Goal: Book appointment/travel/reservation

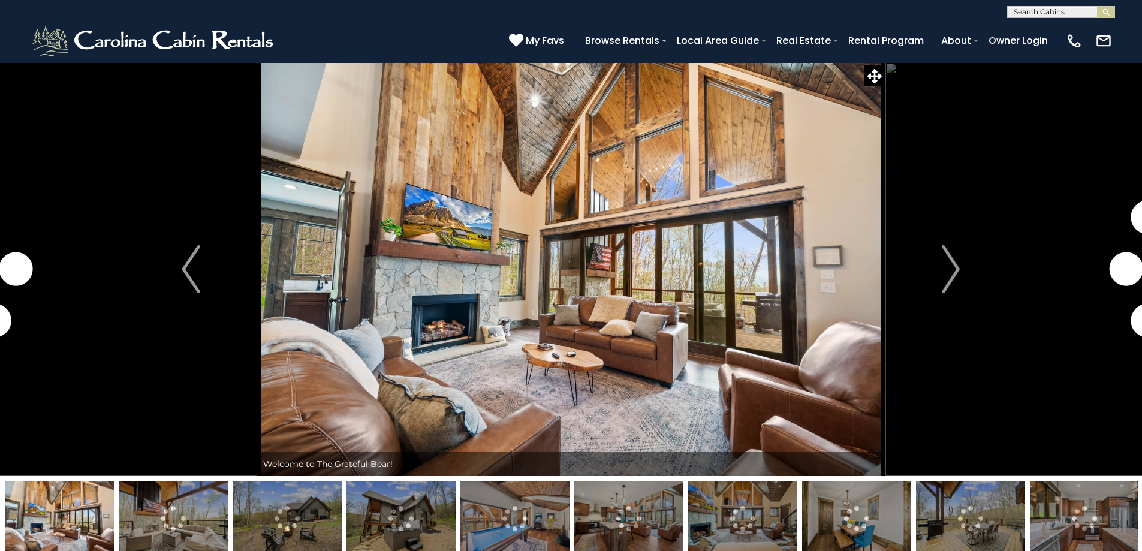
click at [954, 265] on img "Next" at bounding box center [951, 269] width 18 height 48
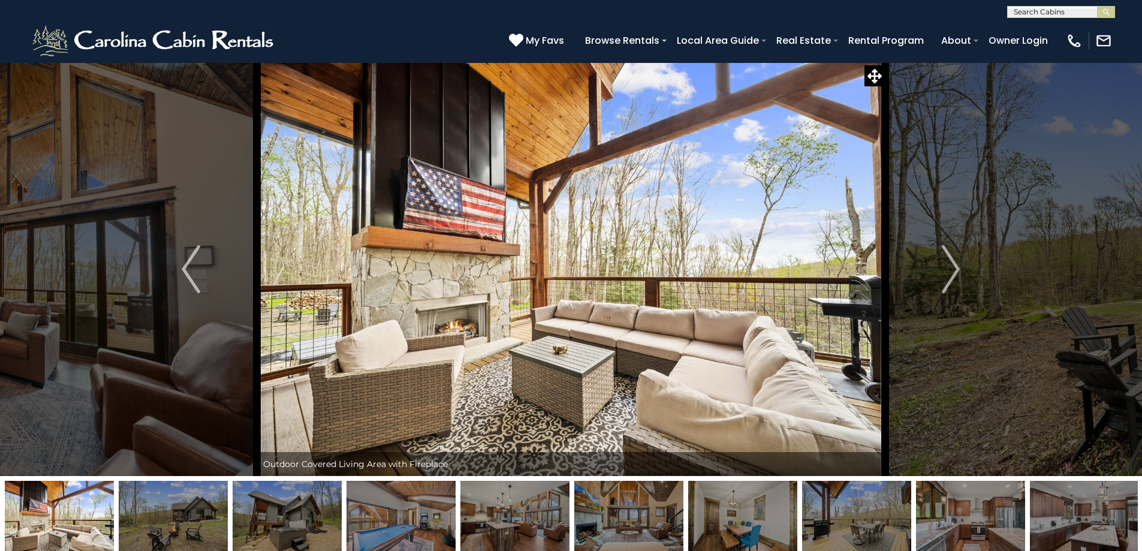
click at [954, 265] on img "Next" at bounding box center [951, 269] width 18 height 48
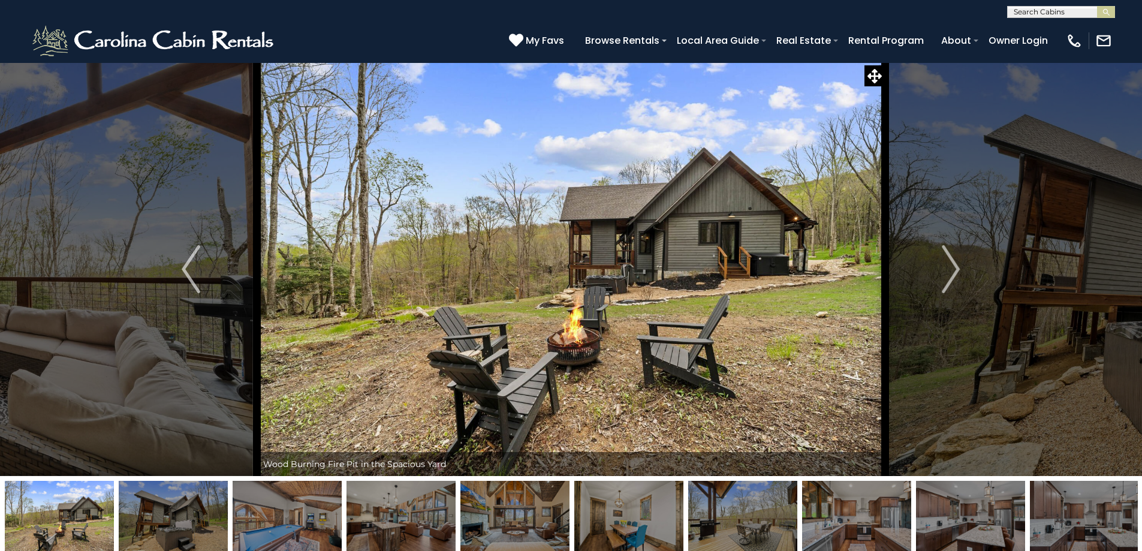
click at [954, 265] on img "Next" at bounding box center [951, 269] width 18 height 48
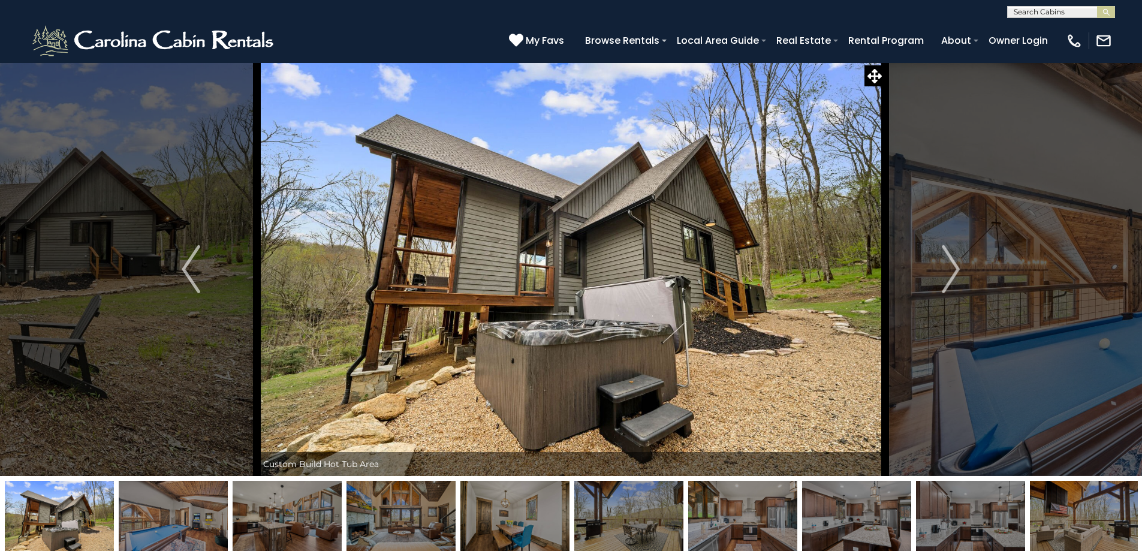
click at [954, 265] on img "Next" at bounding box center [951, 269] width 18 height 48
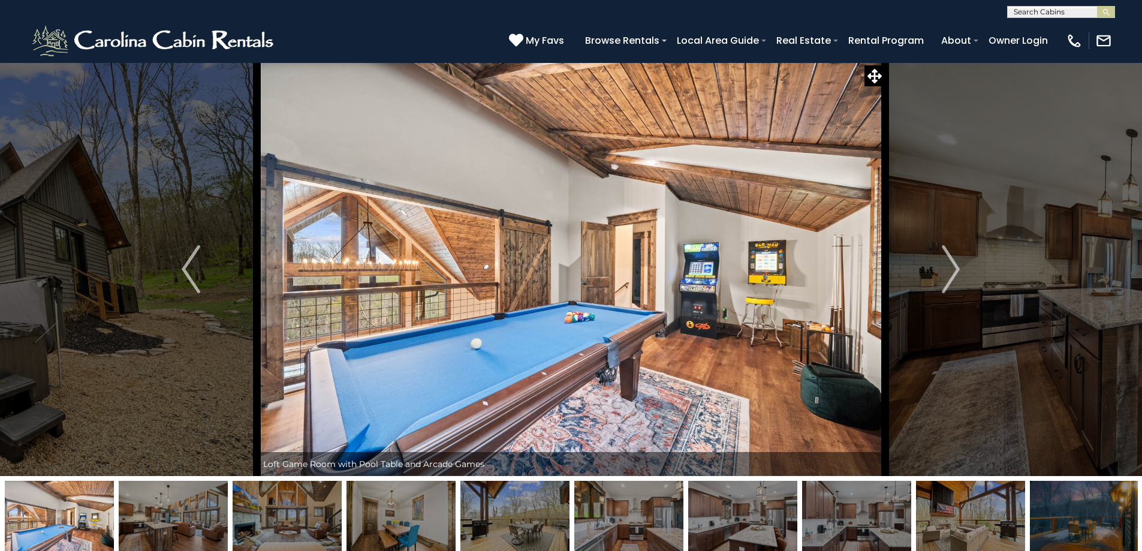
click at [954, 265] on img "Next" at bounding box center [951, 269] width 18 height 48
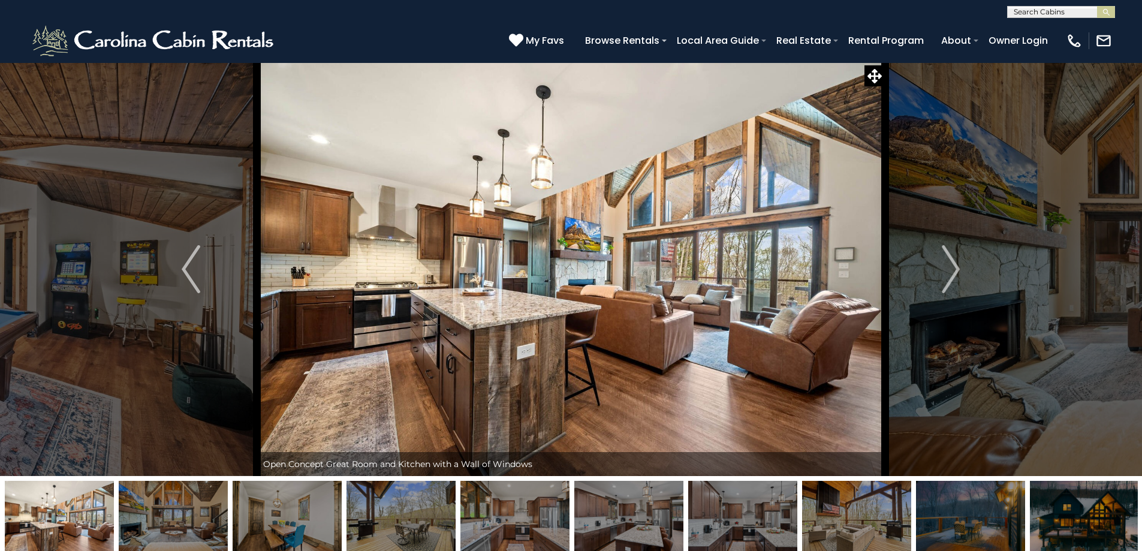
click at [954, 265] on img "Next" at bounding box center [951, 269] width 18 height 48
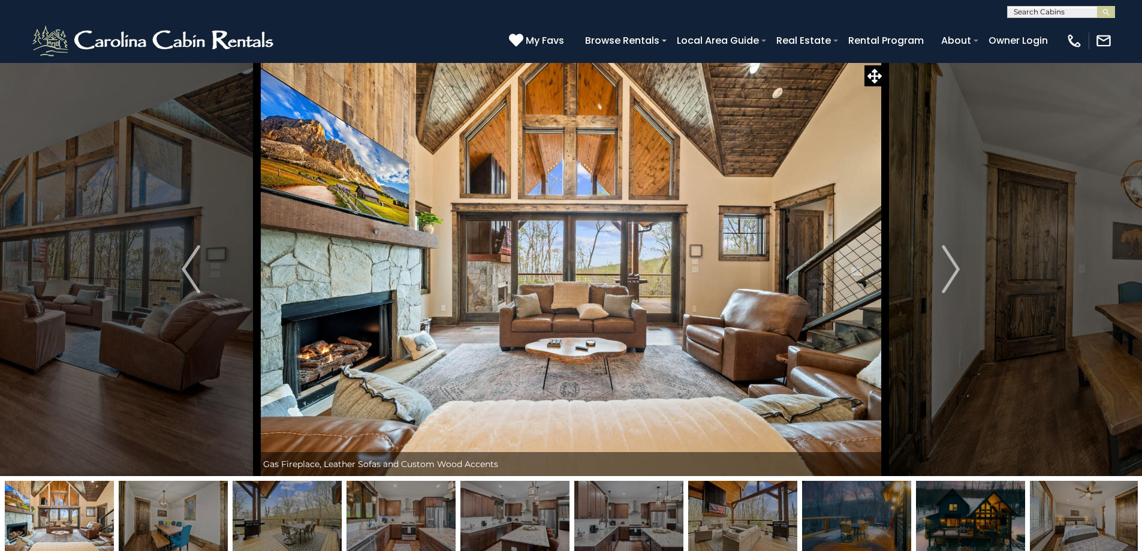
click at [954, 265] on img "Next" at bounding box center [951, 269] width 18 height 48
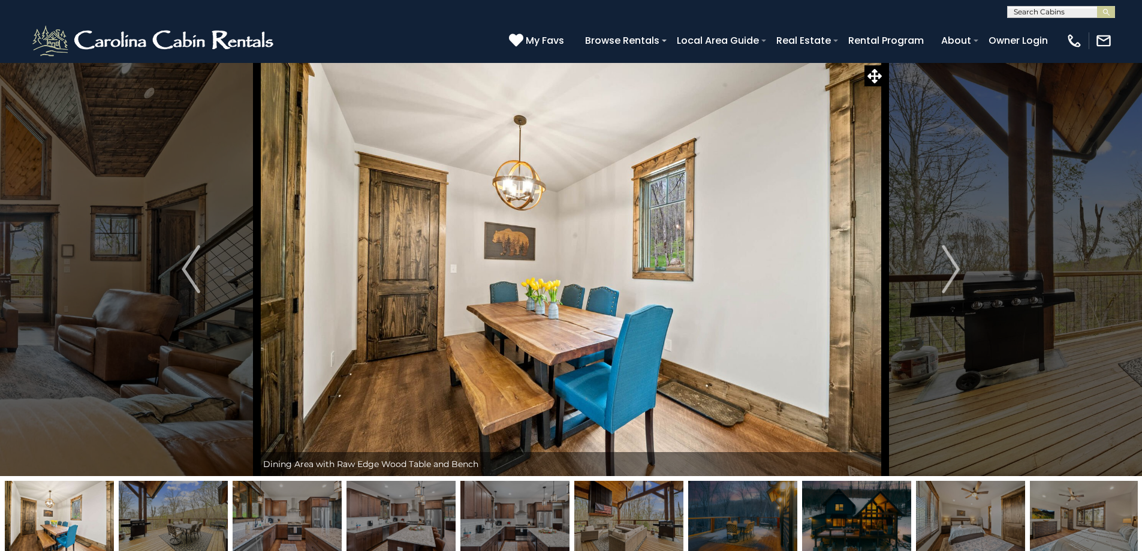
click at [954, 265] on img "Next" at bounding box center [951, 269] width 18 height 48
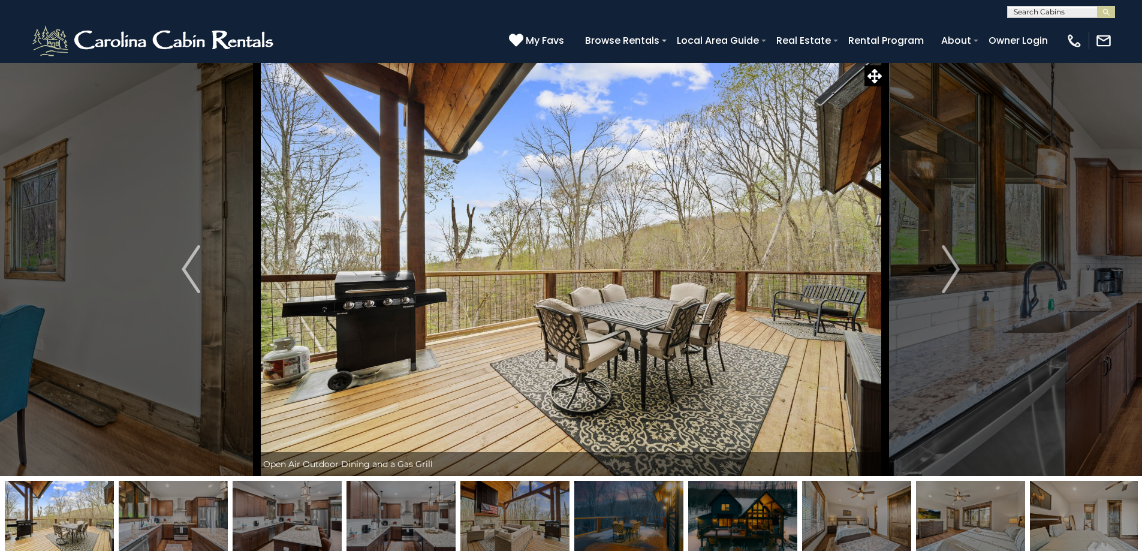
click at [954, 265] on img "Next" at bounding box center [951, 269] width 18 height 48
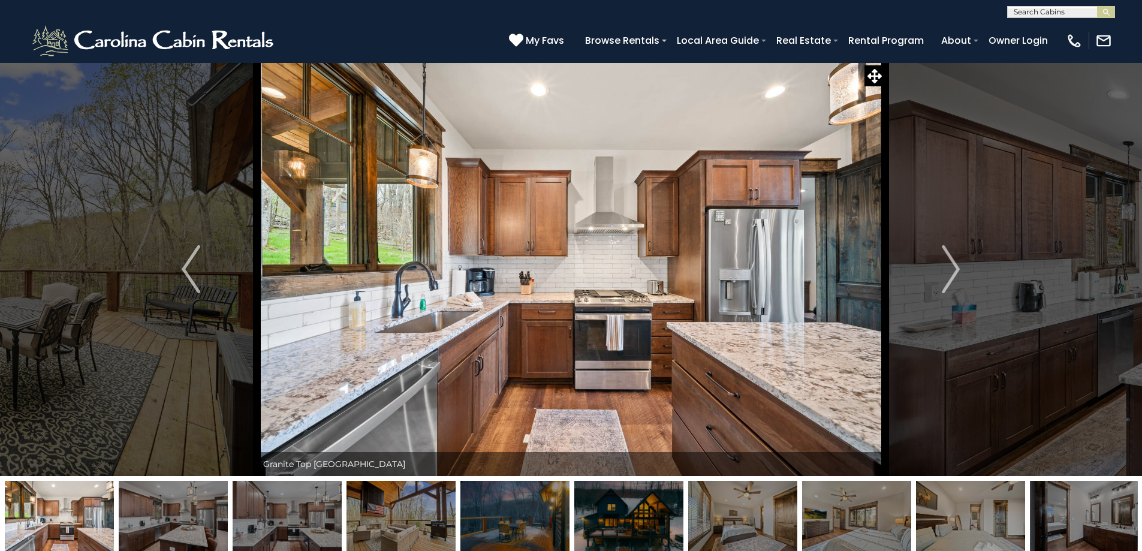
click at [954, 265] on img "Next" at bounding box center [951, 269] width 18 height 48
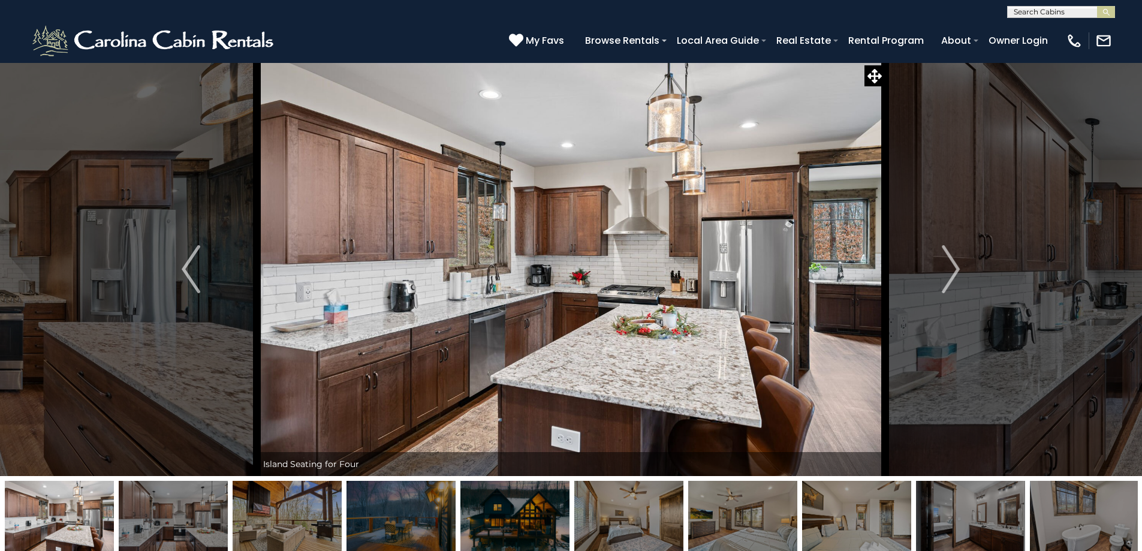
click at [954, 265] on img "Next" at bounding box center [951, 269] width 18 height 48
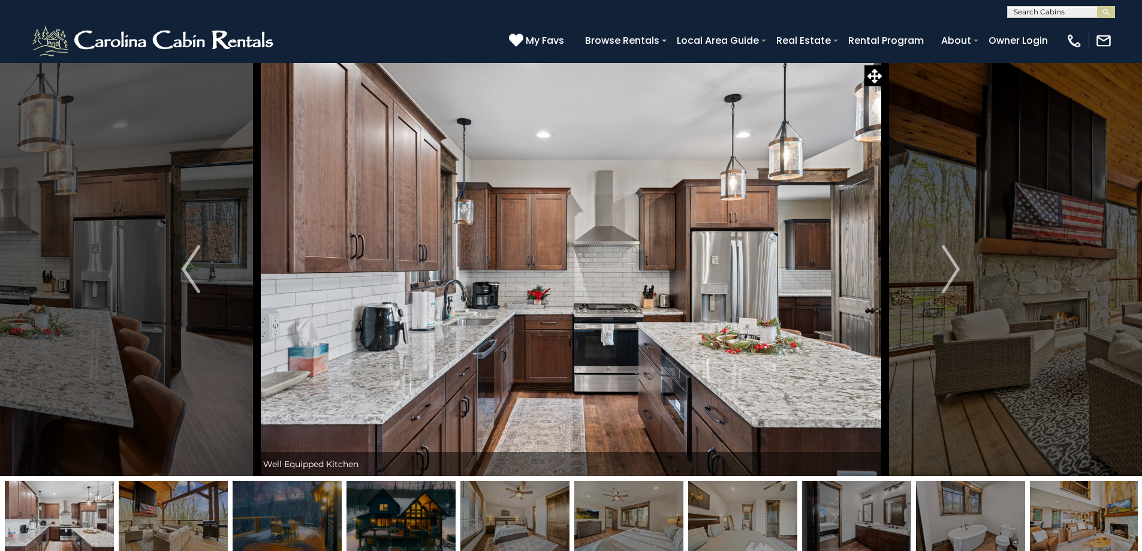
click at [954, 265] on img "Next" at bounding box center [951, 269] width 18 height 48
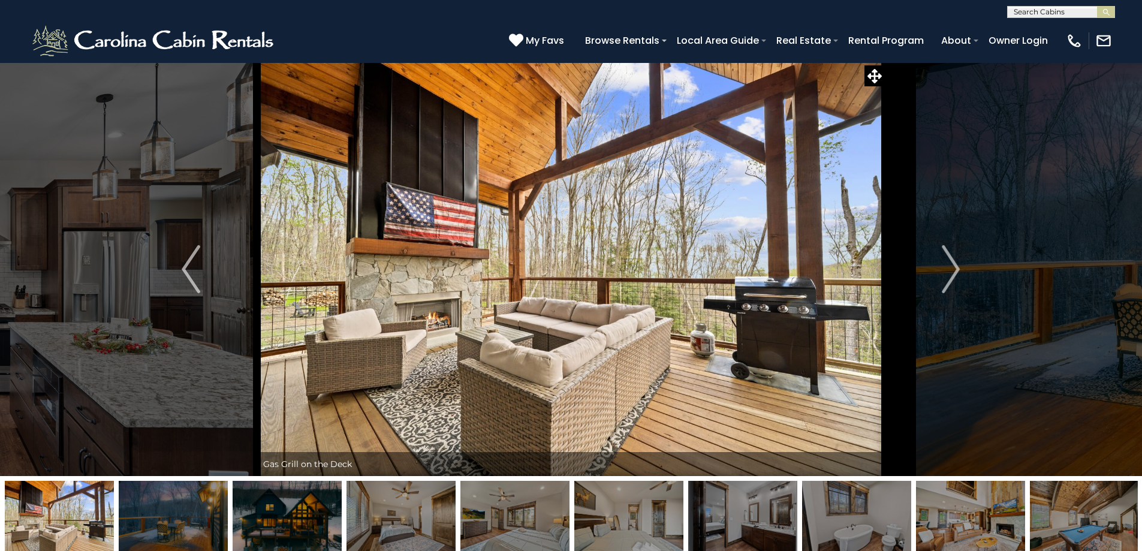
click at [954, 265] on img "Next" at bounding box center [951, 269] width 18 height 48
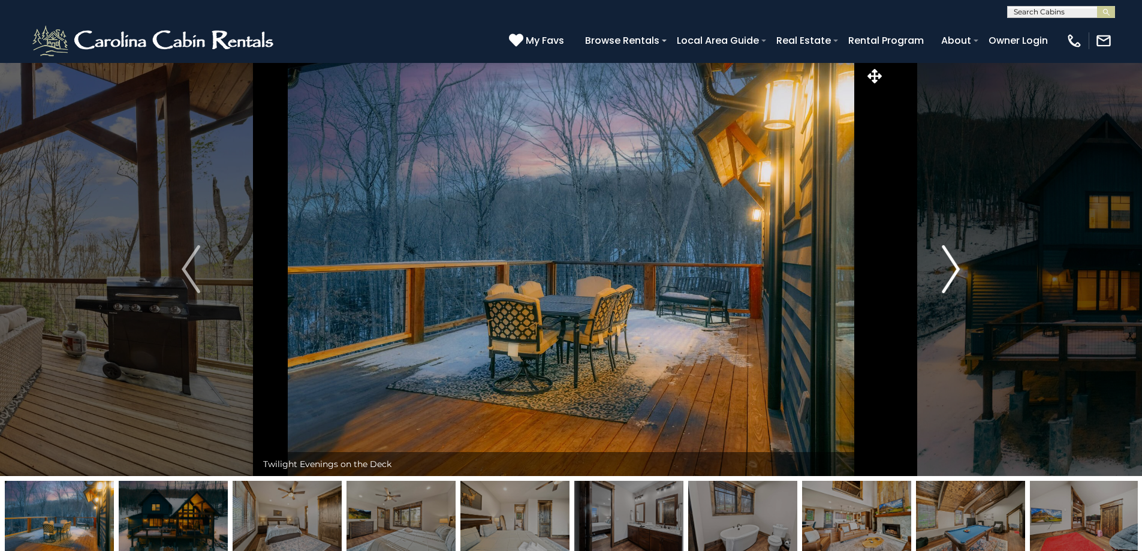
drag, startPoint x: 0, startPoint y: 0, endPoint x: 954, endPoint y: 265, distance: 990.0
click at [954, 265] on img "Next" at bounding box center [951, 269] width 18 height 48
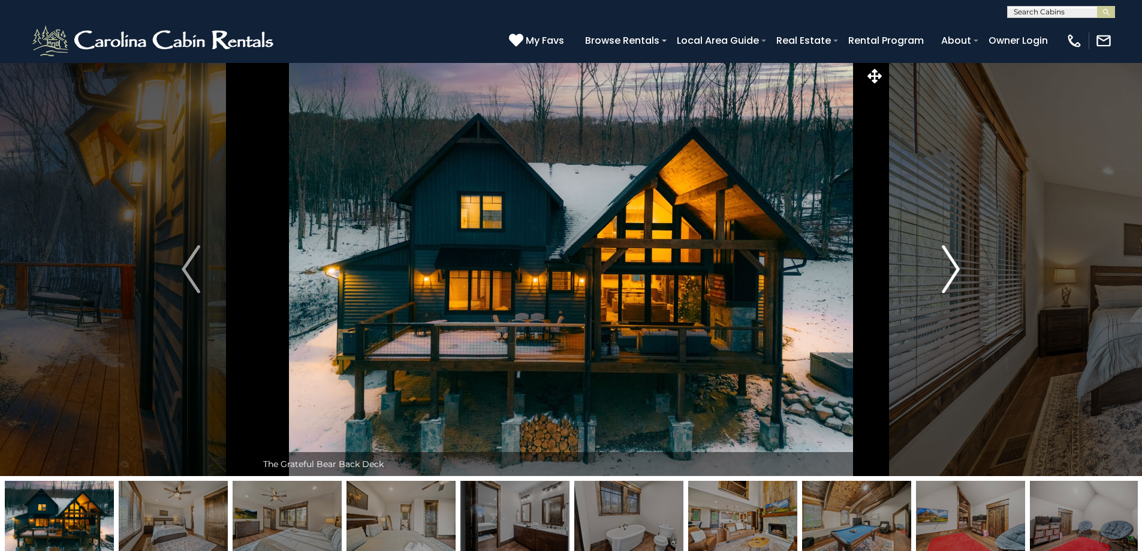
click at [954, 265] on img "Next" at bounding box center [951, 269] width 18 height 48
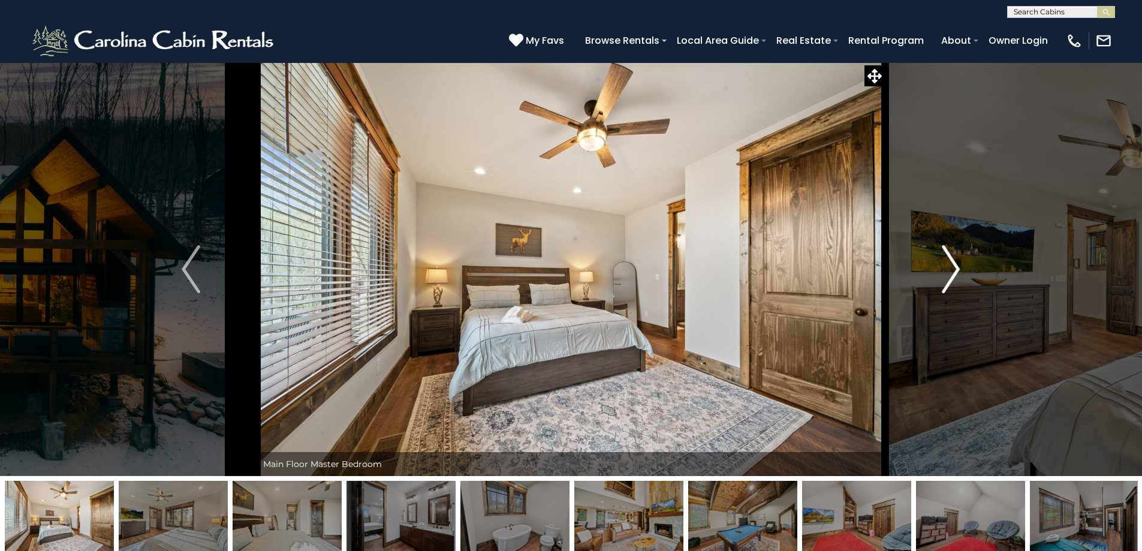
click at [954, 265] on img "Next" at bounding box center [951, 269] width 18 height 48
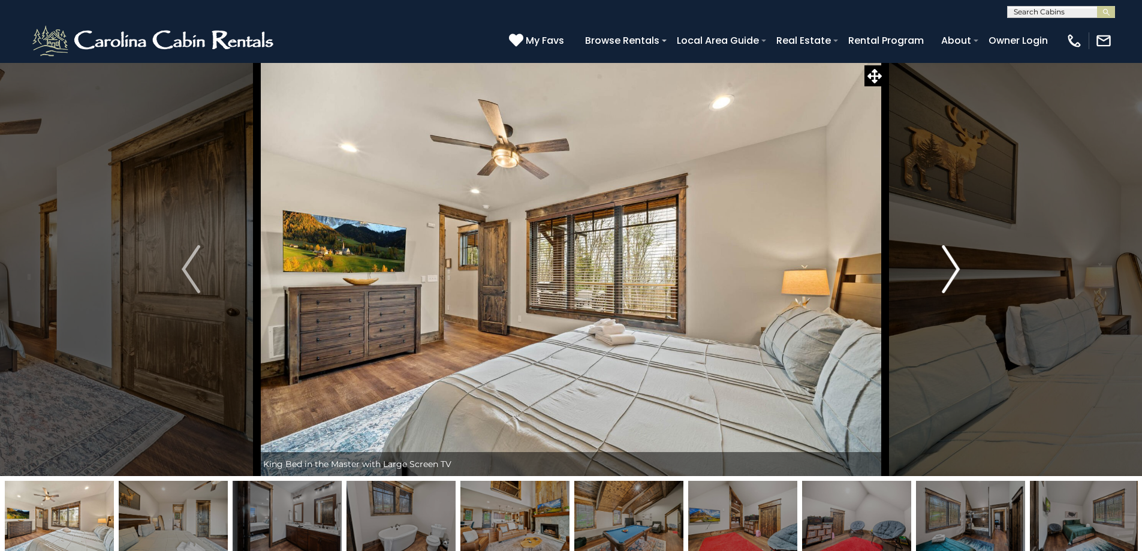
click at [954, 265] on img "Next" at bounding box center [951, 269] width 18 height 48
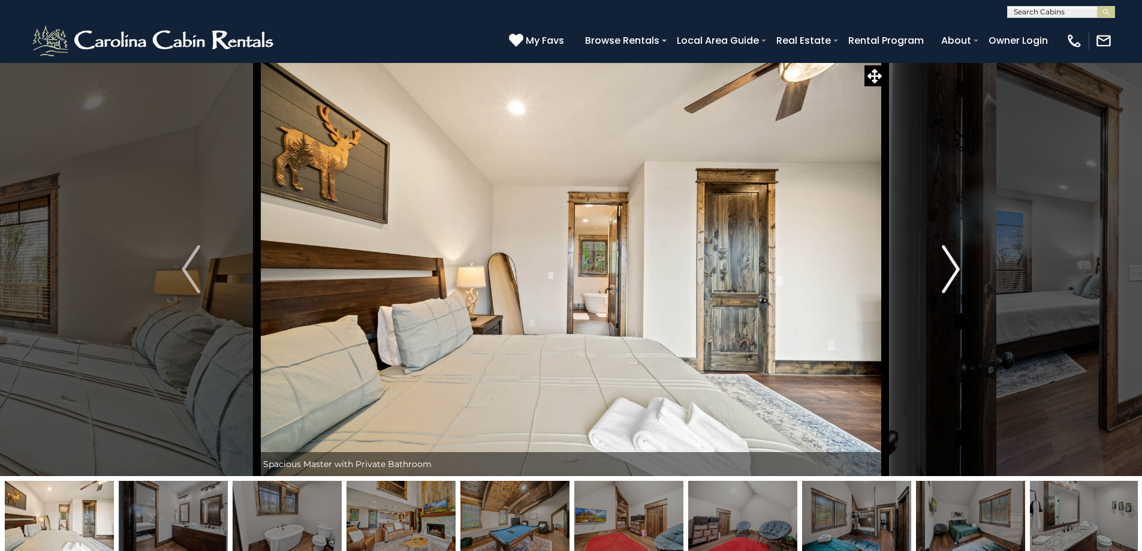
click at [954, 265] on img "Next" at bounding box center [951, 269] width 18 height 48
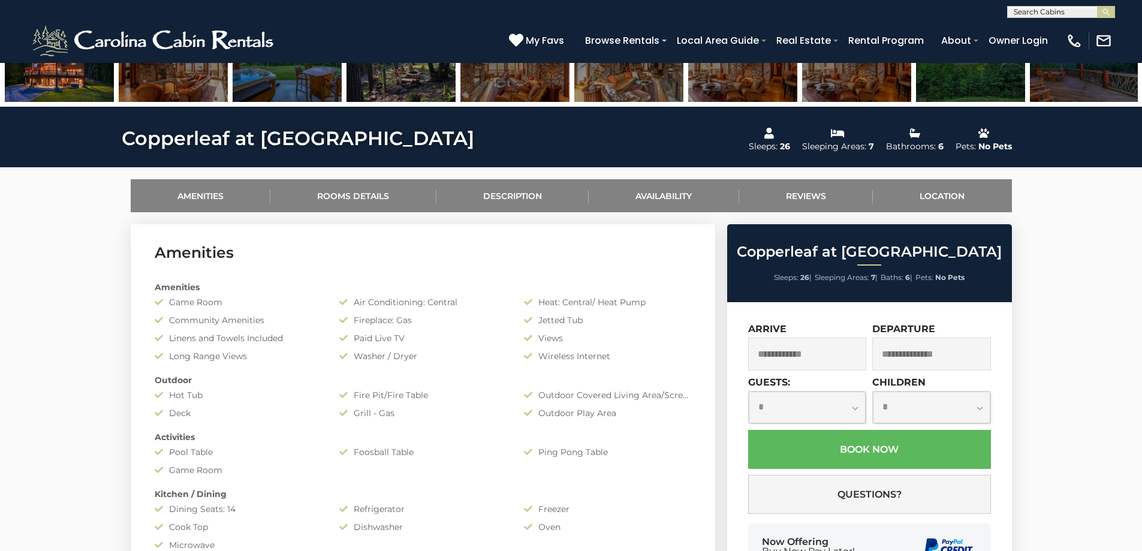
scroll to position [94, 0]
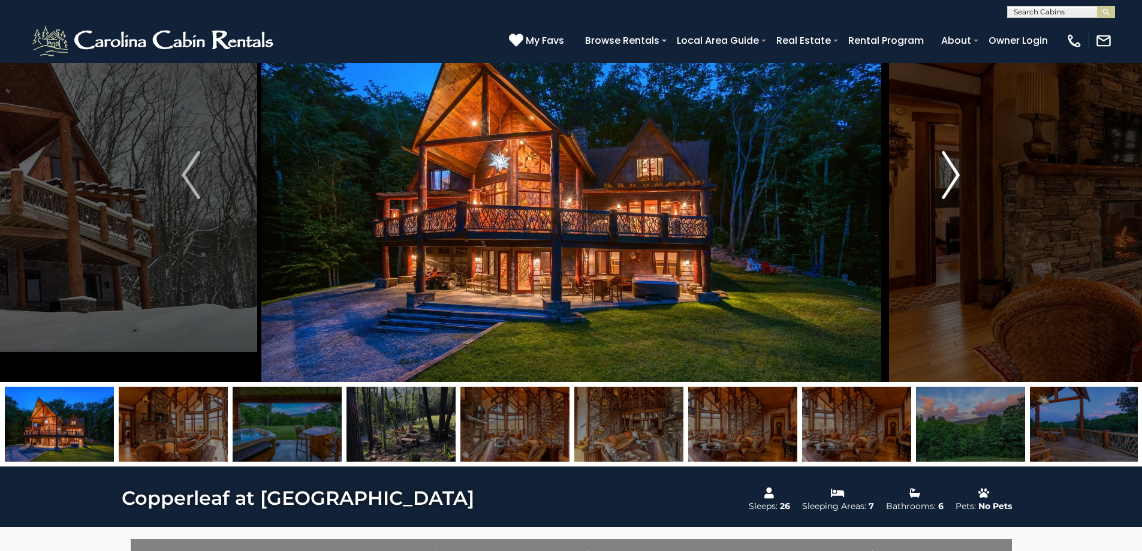
click at [950, 176] on img "Next" at bounding box center [951, 175] width 18 height 48
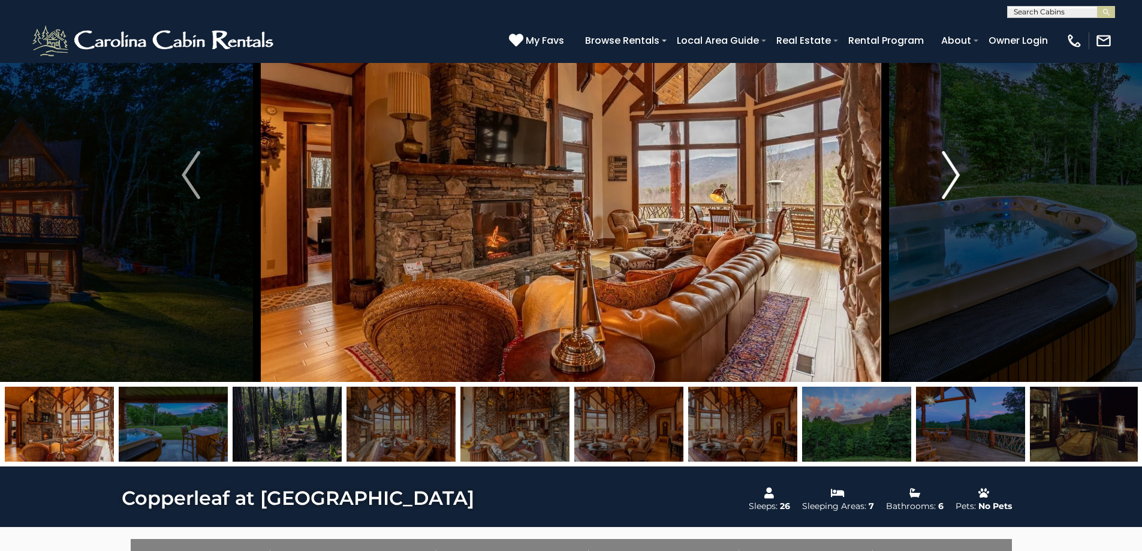
click at [950, 176] on img "Next" at bounding box center [951, 175] width 18 height 48
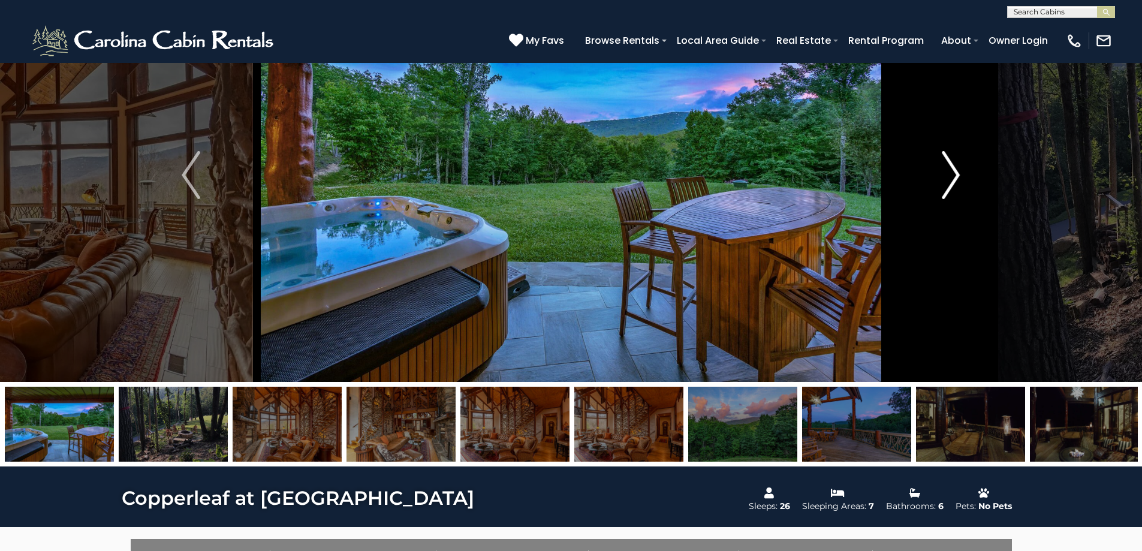
click at [950, 176] on img "Next" at bounding box center [951, 175] width 18 height 48
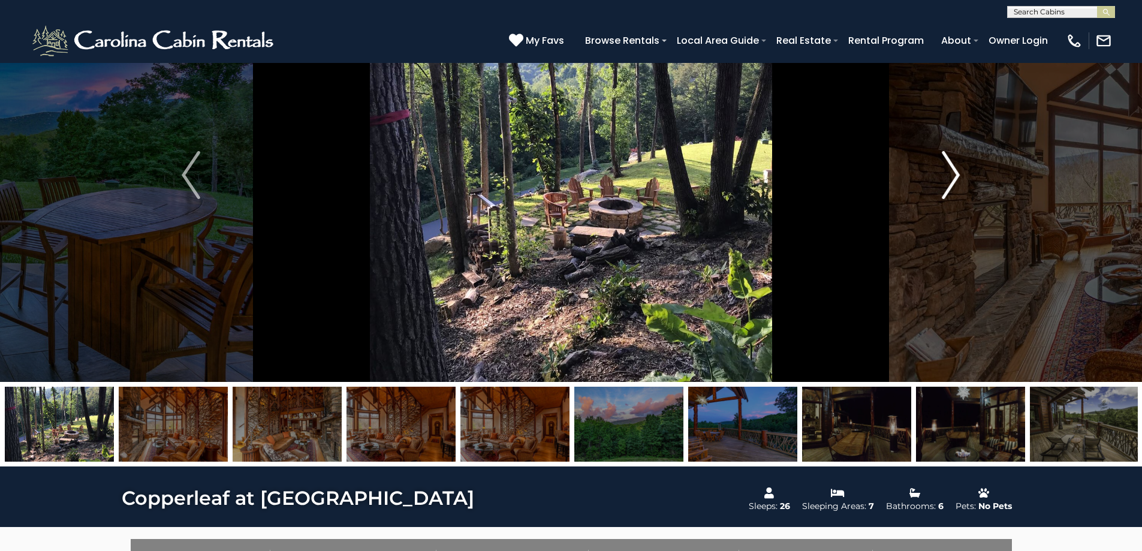
click at [950, 176] on img "Next" at bounding box center [951, 175] width 18 height 48
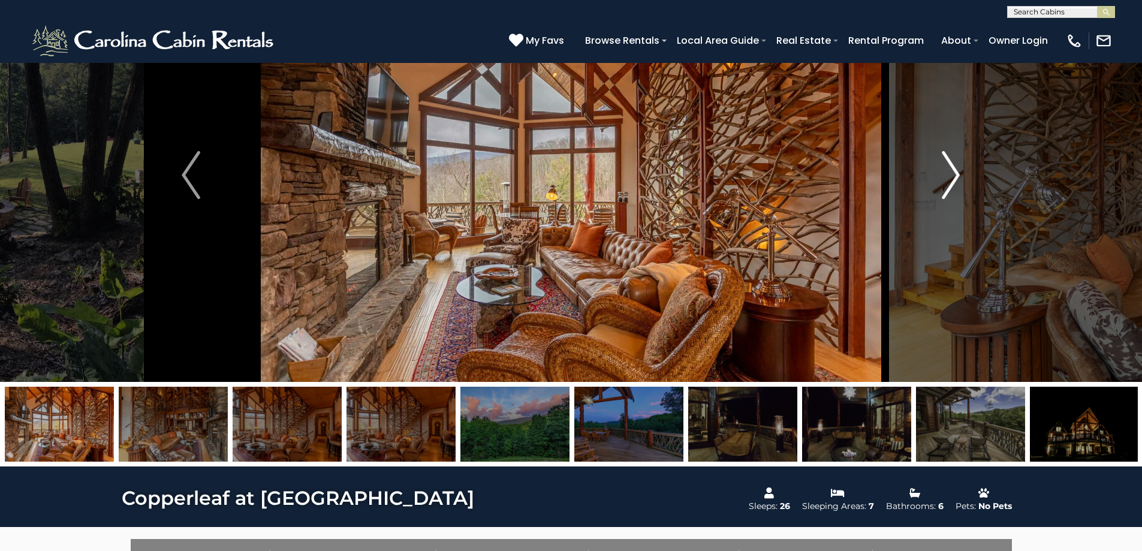
click at [950, 176] on img "Next" at bounding box center [951, 175] width 18 height 48
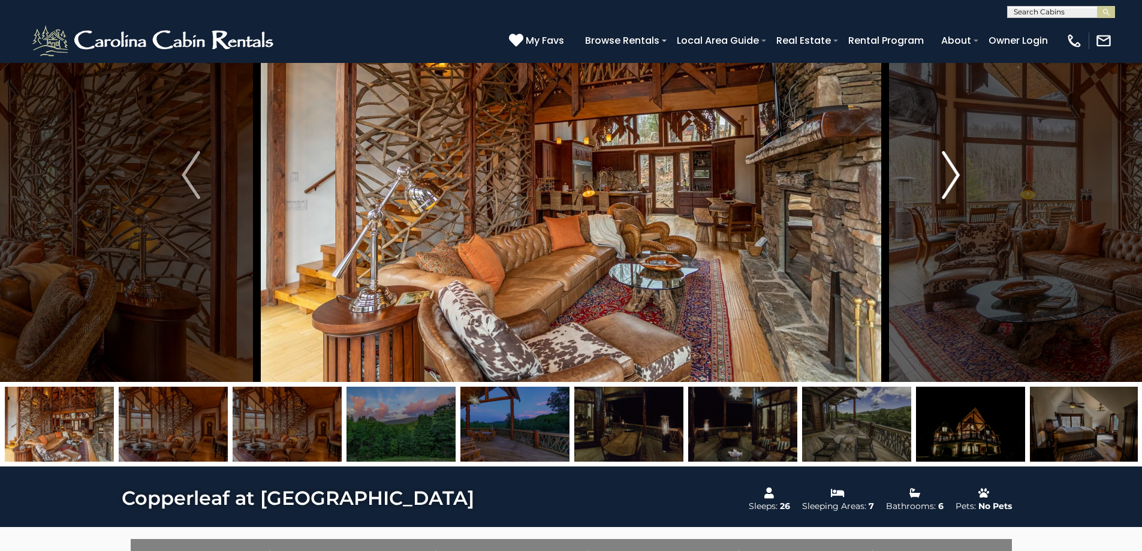
click at [950, 176] on img "Next" at bounding box center [951, 175] width 18 height 48
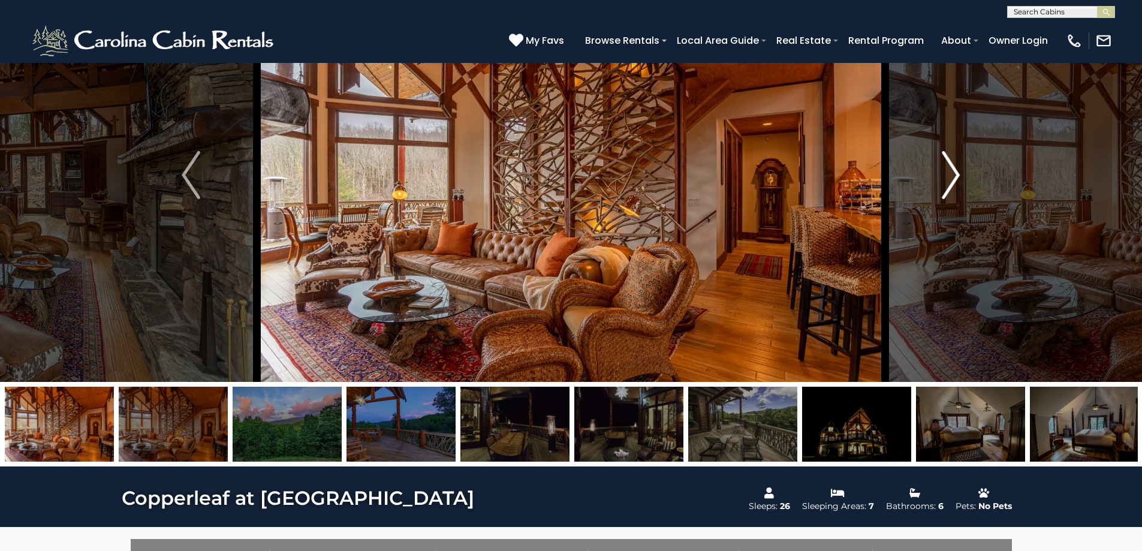
click at [950, 176] on img "Next" at bounding box center [951, 175] width 18 height 48
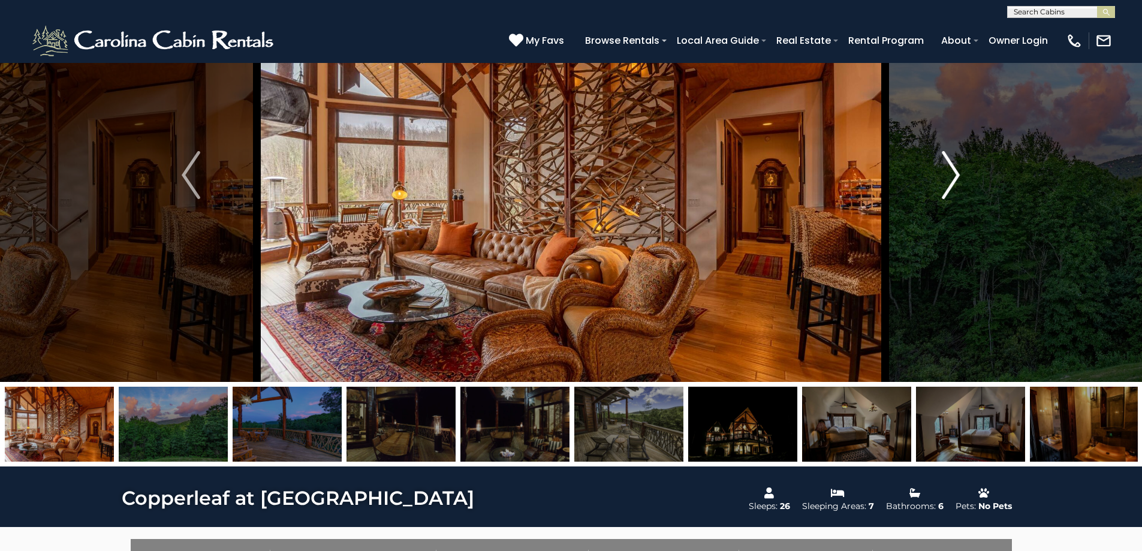
click at [950, 176] on img "Next" at bounding box center [951, 175] width 18 height 48
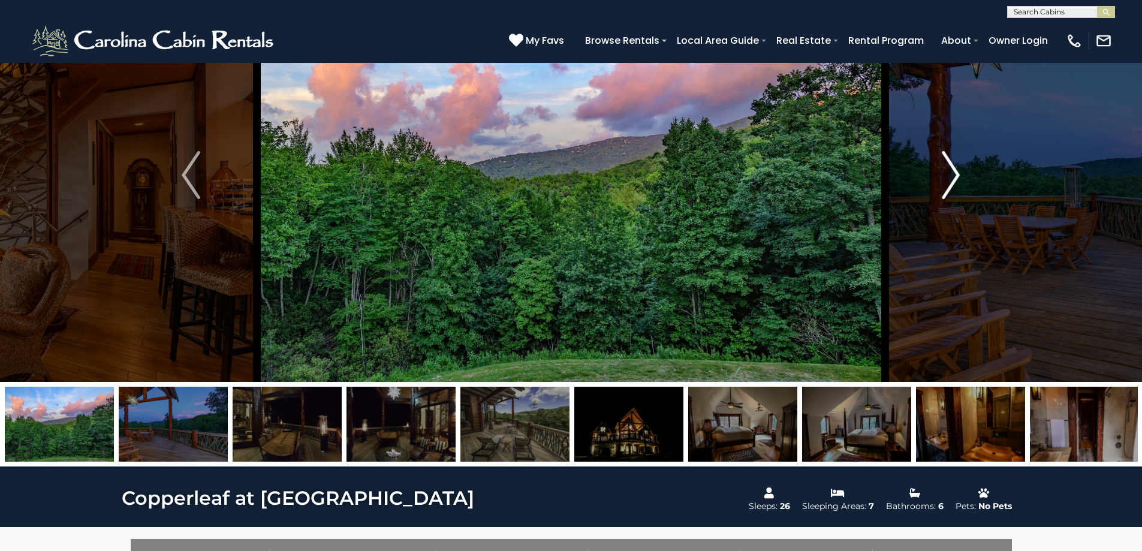
click at [950, 176] on img "Next" at bounding box center [951, 175] width 18 height 48
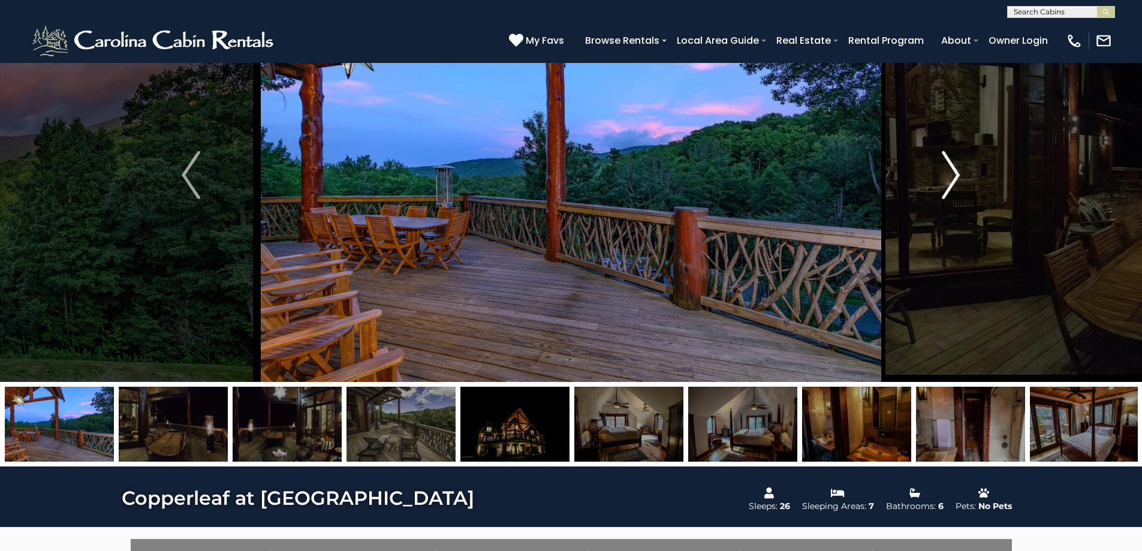
click at [950, 176] on img "Next" at bounding box center [951, 175] width 18 height 48
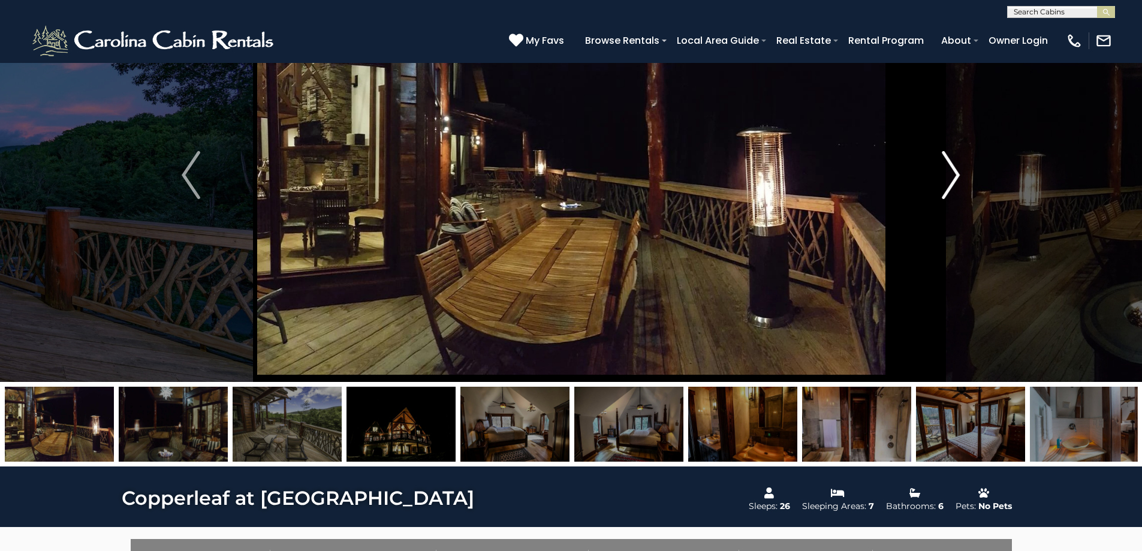
click at [950, 176] on img "Next" at bounding box center [951, 175] width 18 height 48
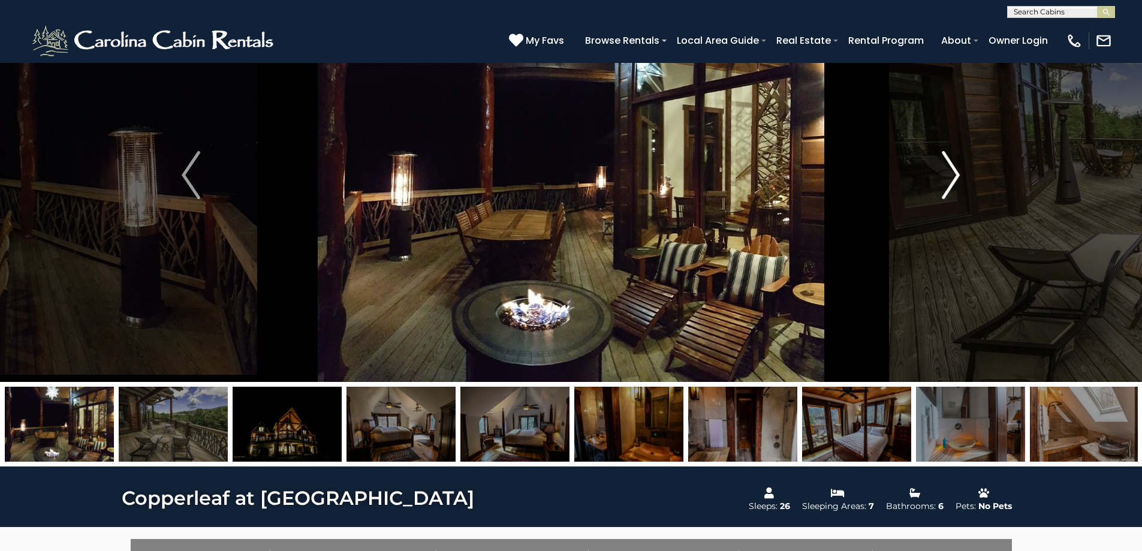
click at [950, 176] on img "Next" at bounding box center [951, 175] width 18 height 48
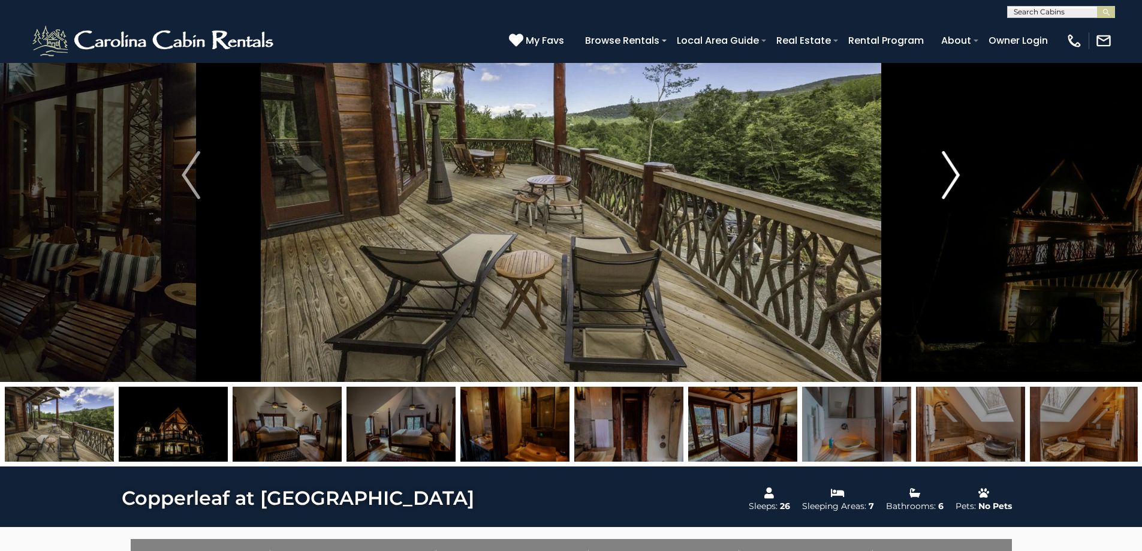
click at [950, 176] on img "Next" at bounding box center [951, 175] width 18 height 48
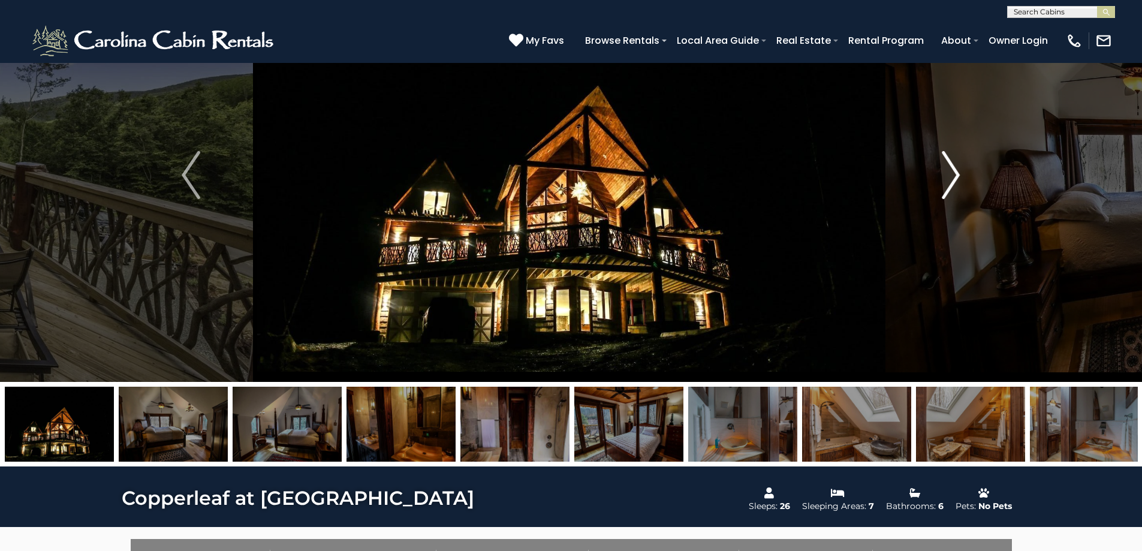
click at [950, 176] on img "Next" at bounding box center [951, 175] width 18 height 48
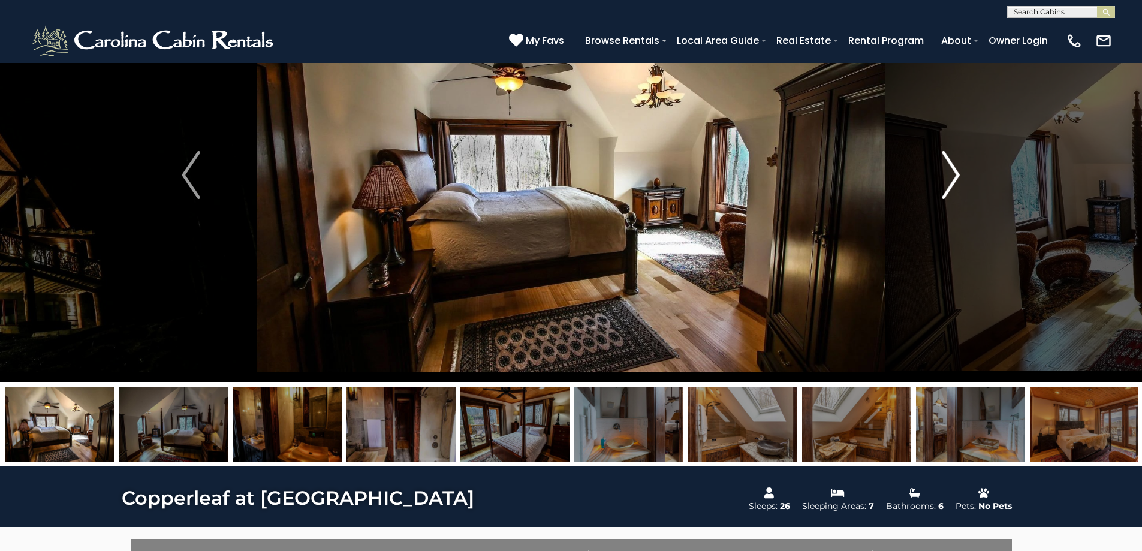
click at [950, 176] on img "Next" at bounding box center [951, 175] width 18 height 48
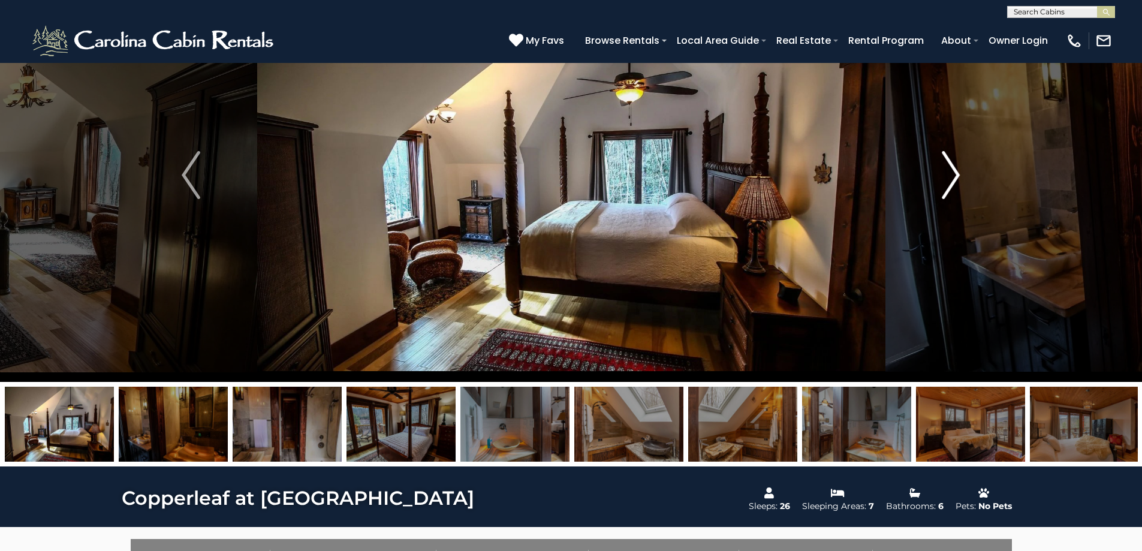
click at [950, 176] on img "Next" at bounding box center [951, 175] width 18 height 48
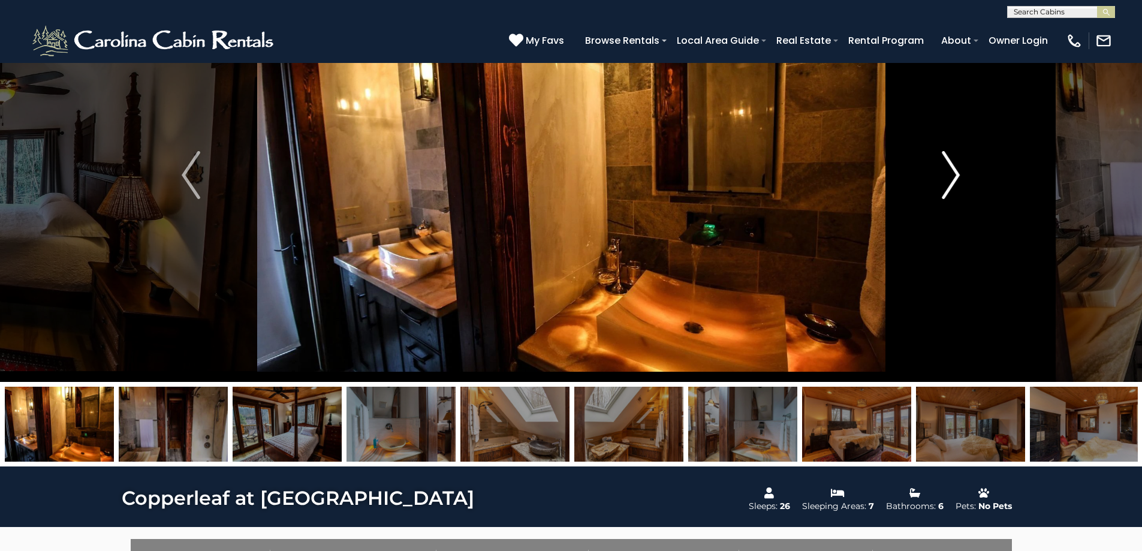
click at [950, 176] on img "Next" at bounding box center [951, 175] width 18 height 48
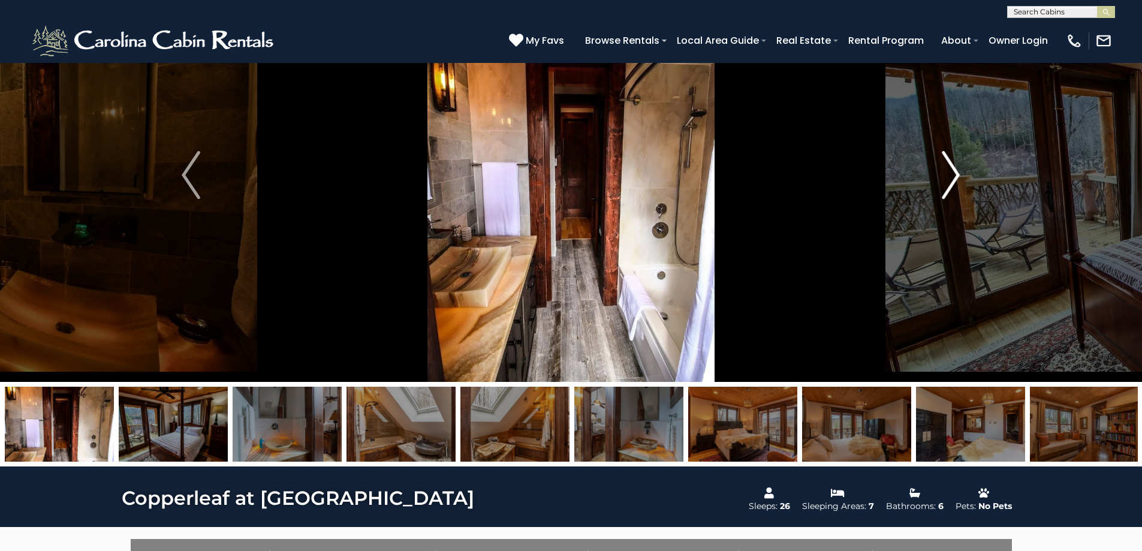
click at [950, 176] on img "Next" at bounding box center [951, 175] width 18 height 48
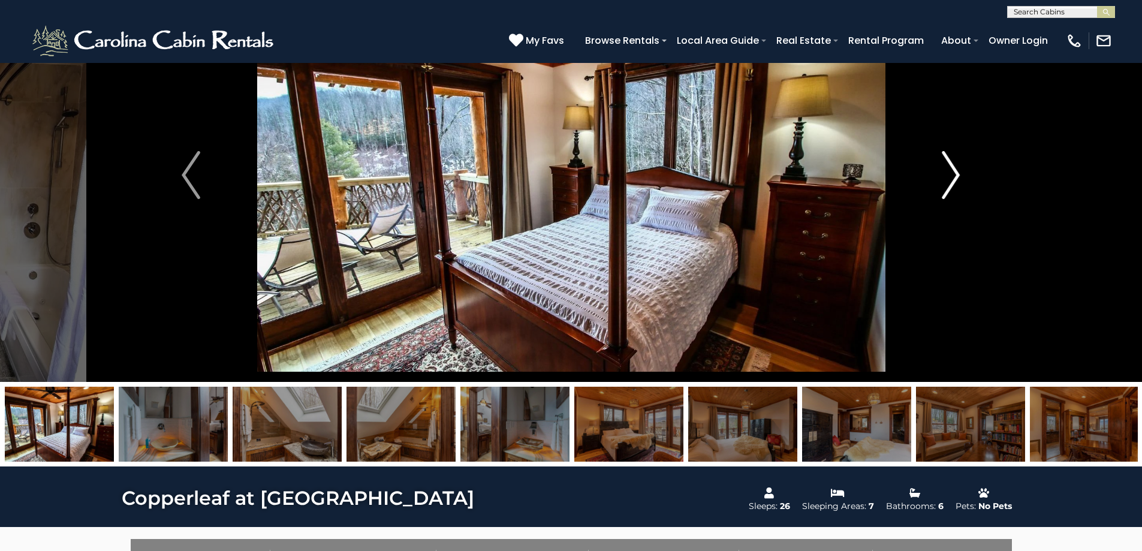
click at [950, 176] on img "Next" at bounding box center [951, 175] width 18 height 48
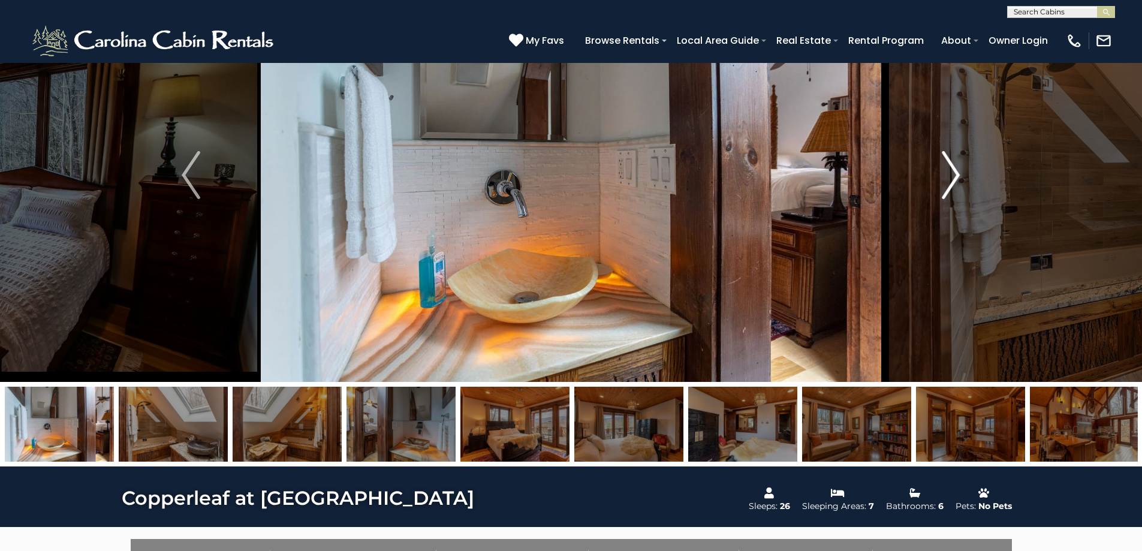
click at [950, 176] on img "Next" at bounding box center [951, 175] width 18 height 48
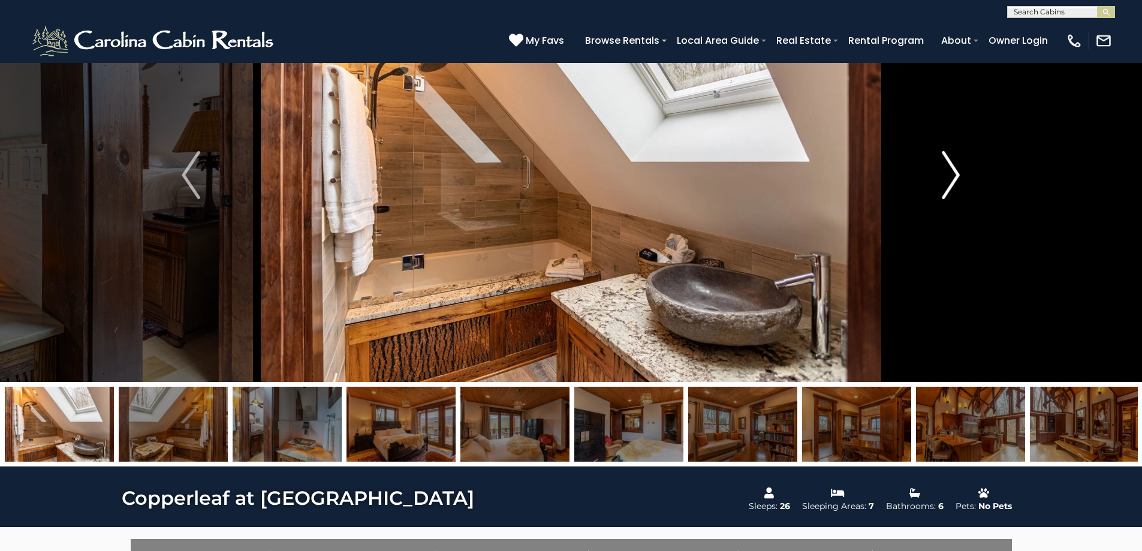
click at [950, 176] on img "Next" at bounding box center [951, 175] width 18 height 48
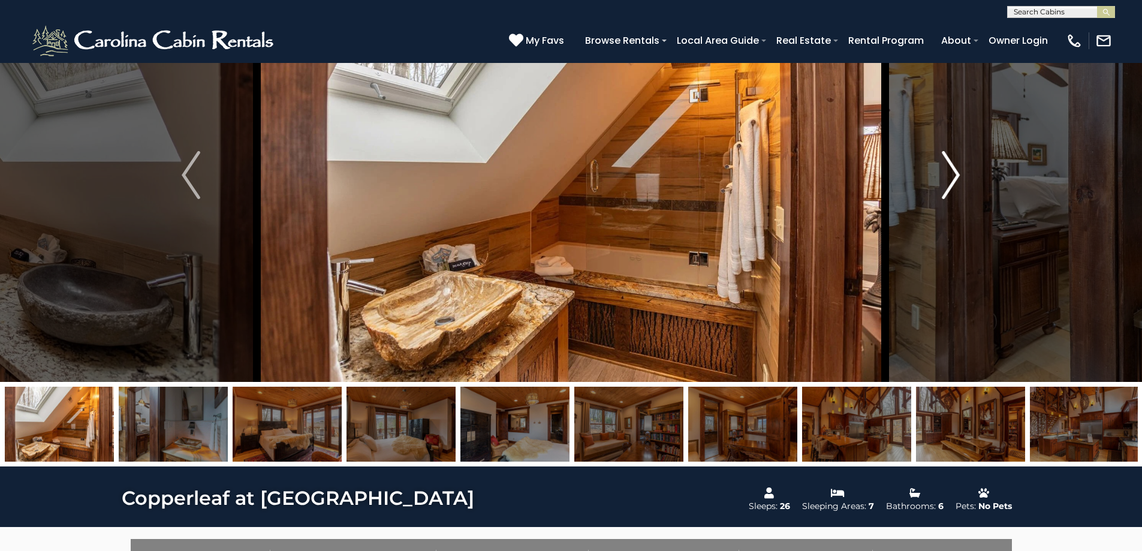
click at [950, 176] on img "Next" at bounding box center [951, 175] width 18 height 48
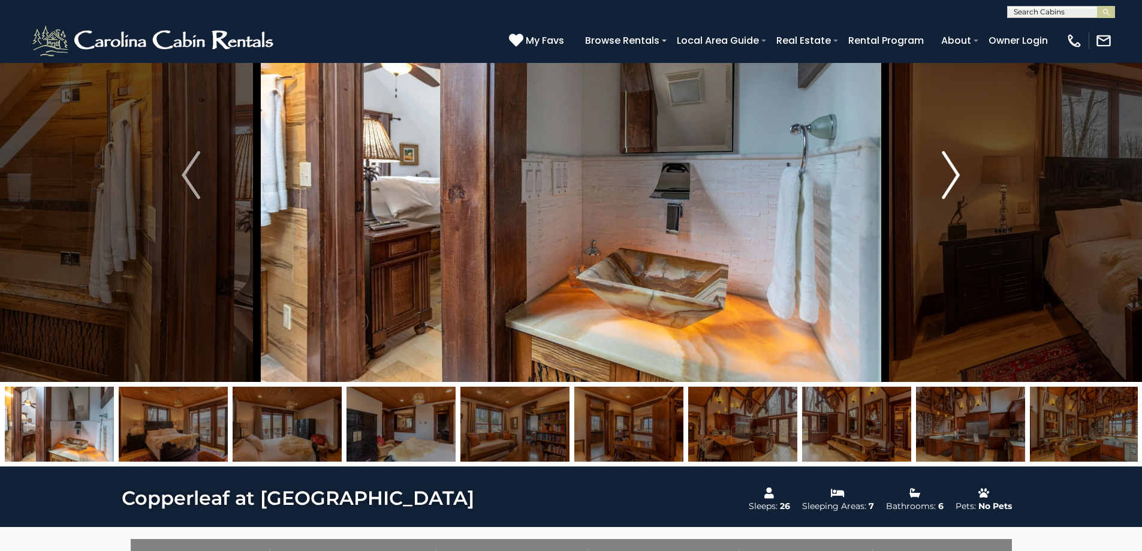
click at [950, 176] on img "Next" at bounding box center [951, 175] width 18 height 48
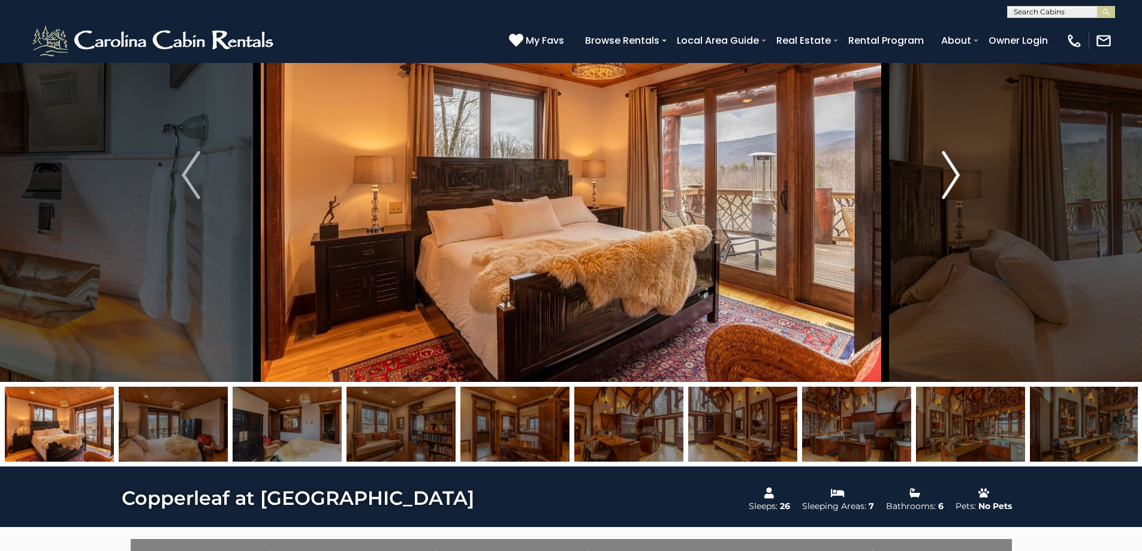
click at [950, 176] on img "Next" at bounding box center [951, 175] width 18 height 48
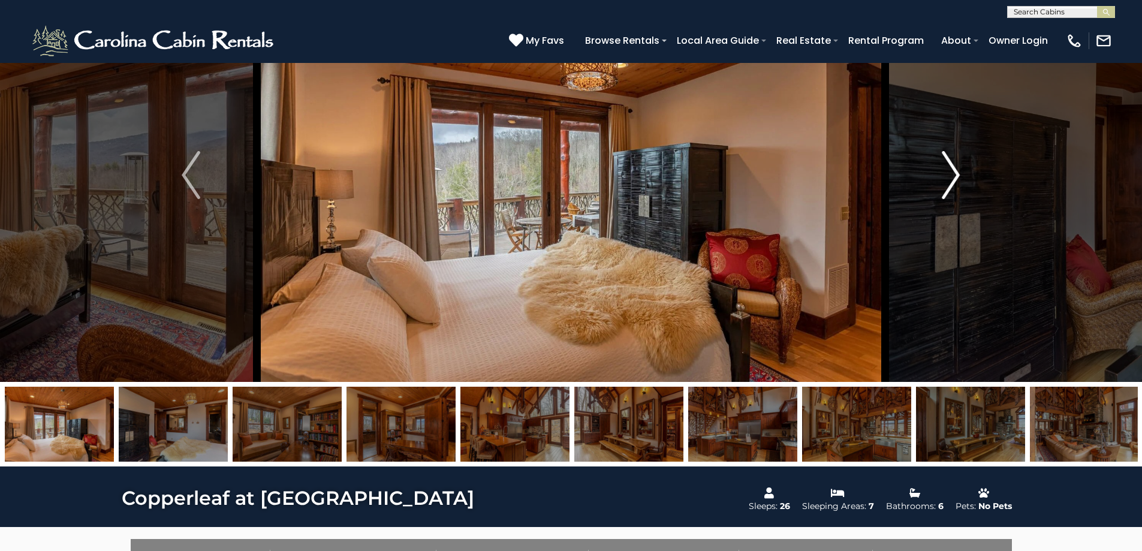
click at [950, 176] on img "Next" at bounding box center [951, 175] width 18 height 48
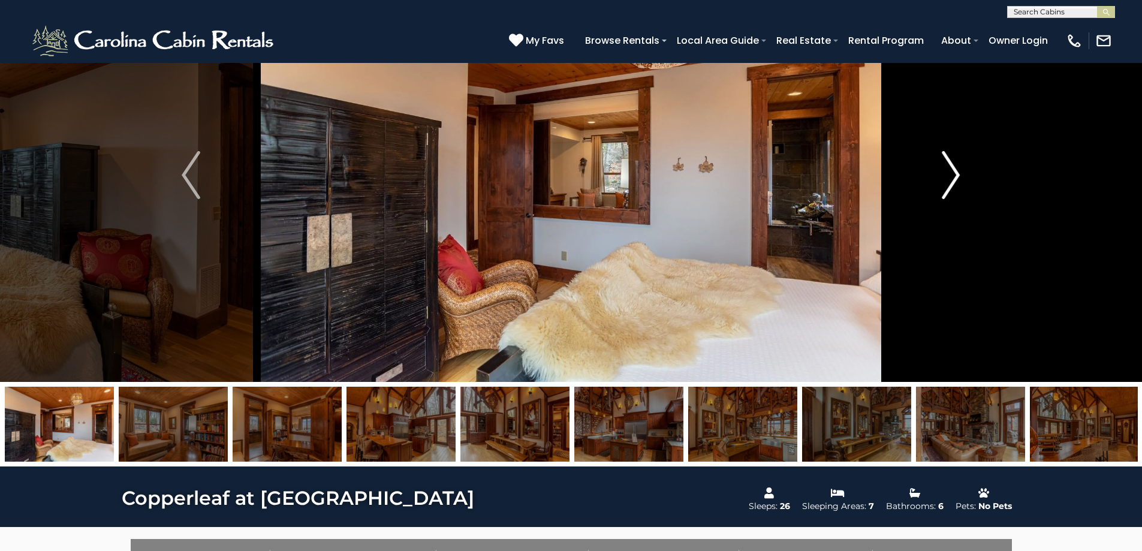
click at [950, 176] on img "Next" at bounding box center [951, 175] width 18 height 48
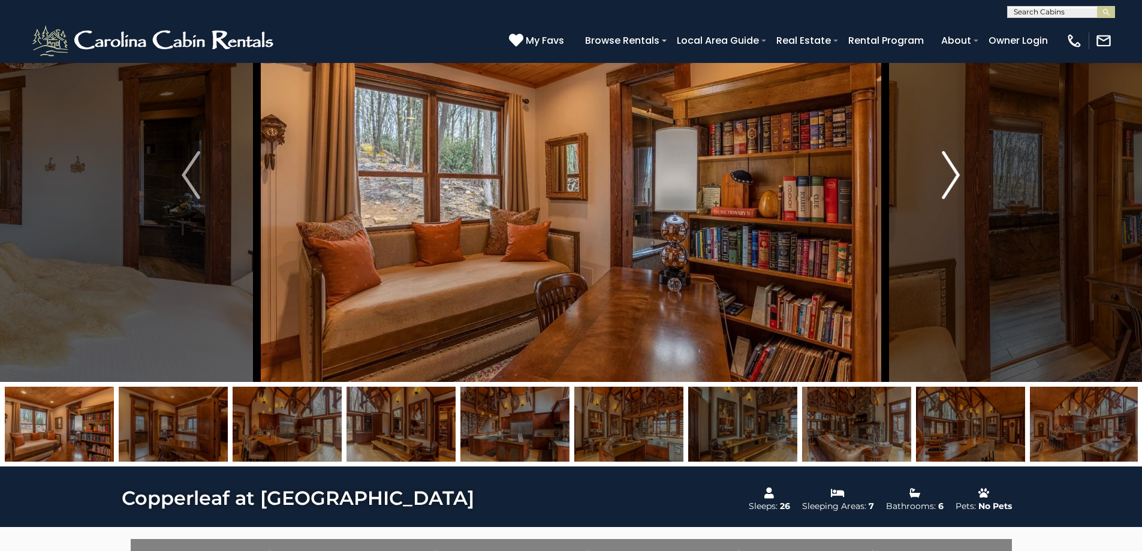
click at [950, 176] on img "Next" at bounding box center [951, 175] width 18 height 48
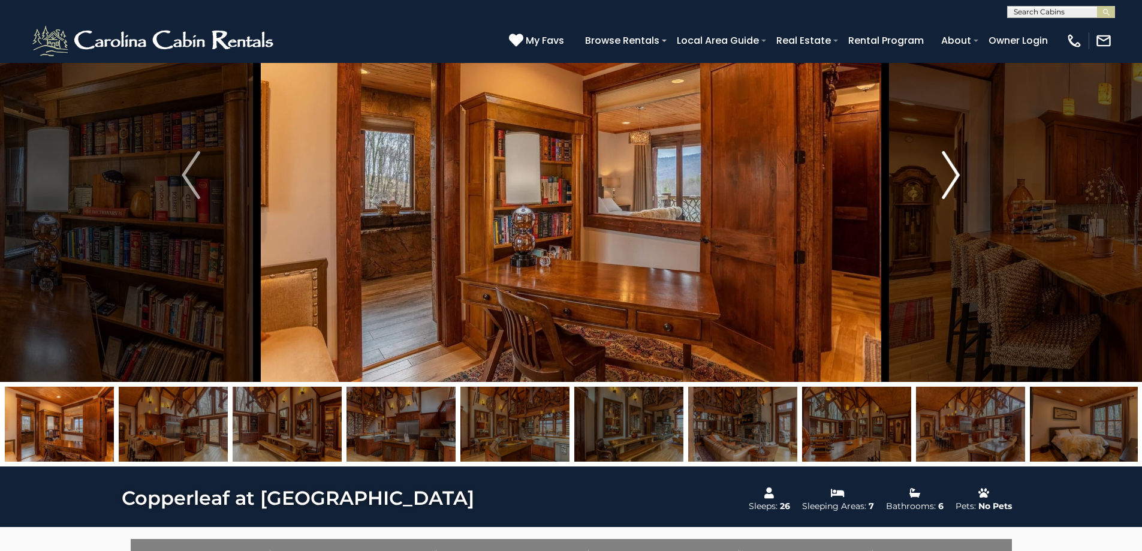
click at [950, 176] on img "Next" at bounding box center [951, 175] width 18 height 48
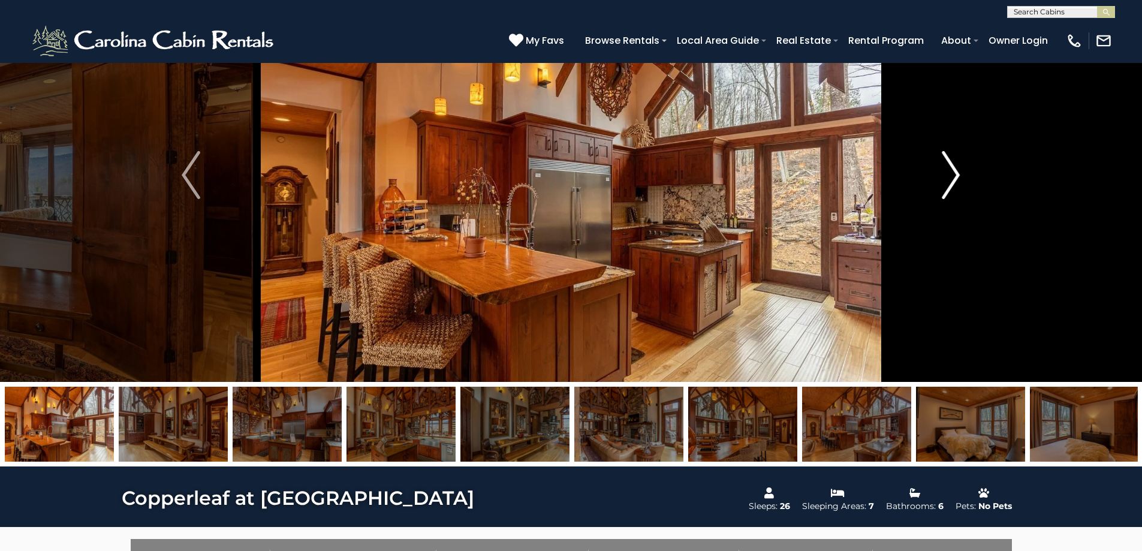
click at [950, 176] on img "Next" at bounding box center [951, 175] width 18 height 48
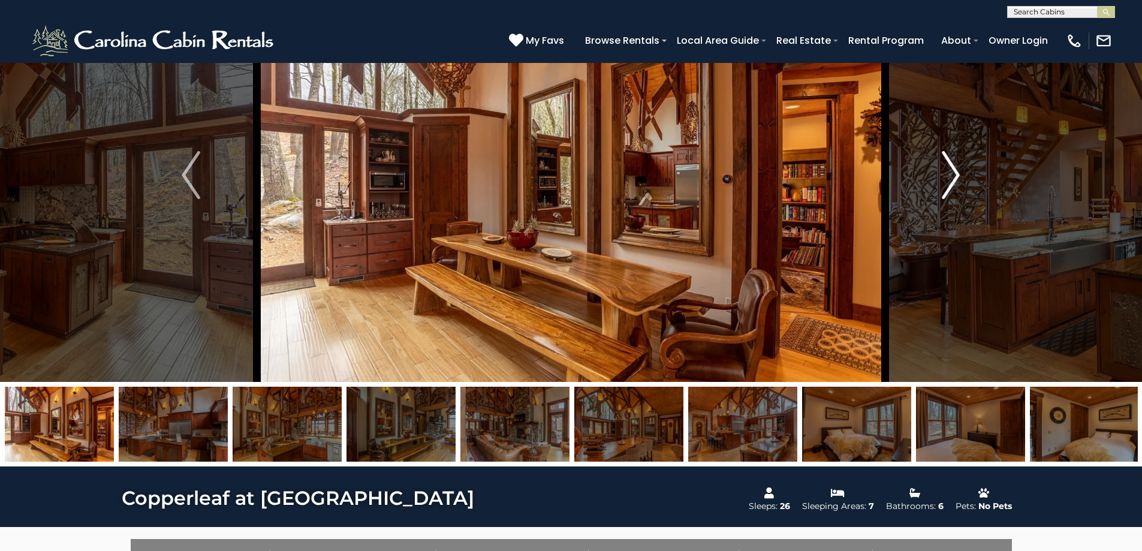
click at [950, 176] on img "Next" at bounding box center [951, 175] width 18 height 48
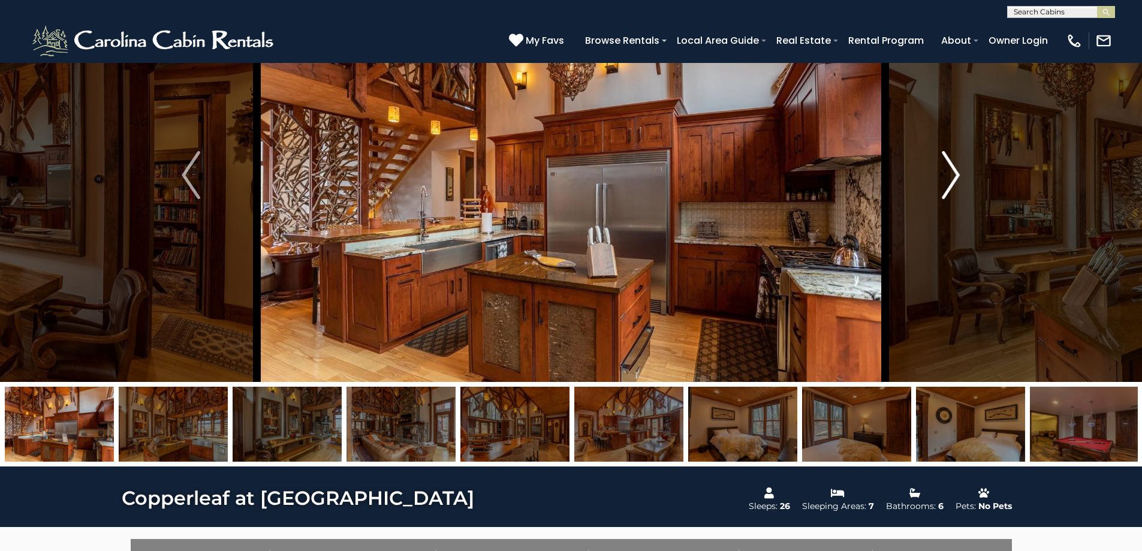
click at [950, 176] on img "Next" at bounding box center [951, 175] width 18 height 48
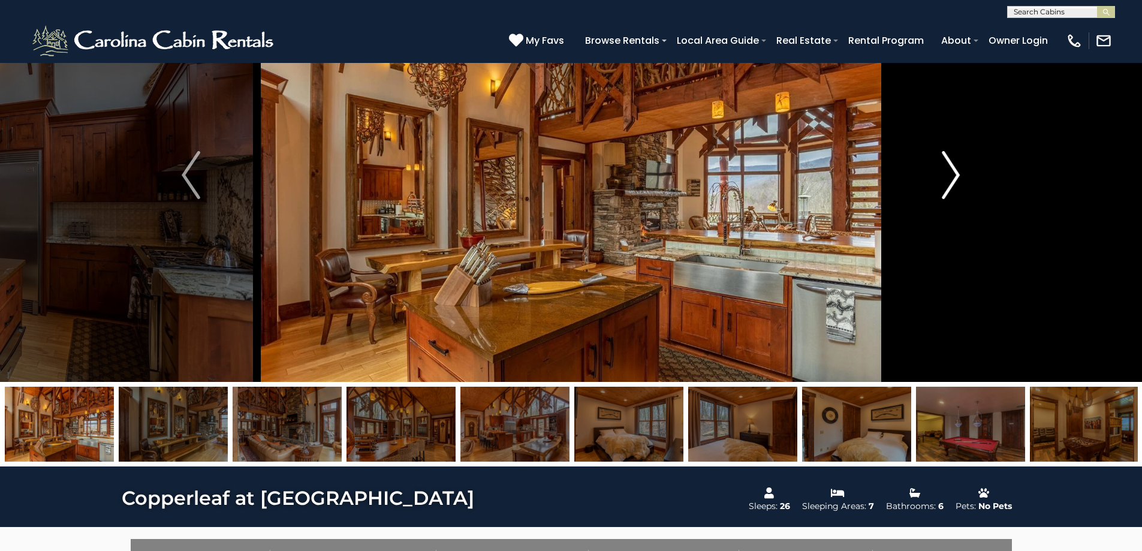
click at [950, 176] on img "Next" at bounding box center [951, 175] width 18 height 48
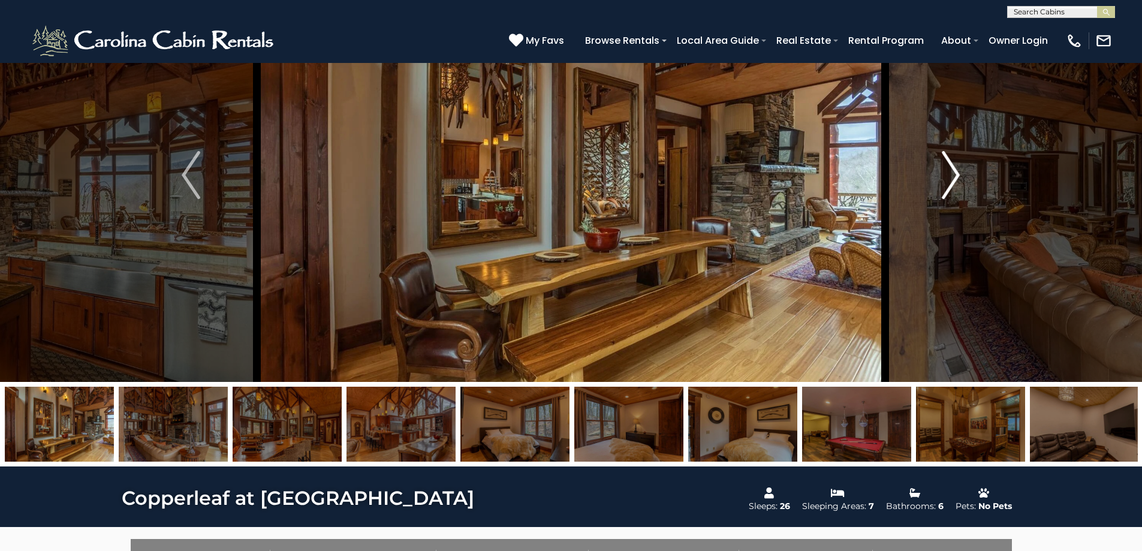
click at [950, 176] on img "Next" at bounding box center [951, 175] width 18 height 48
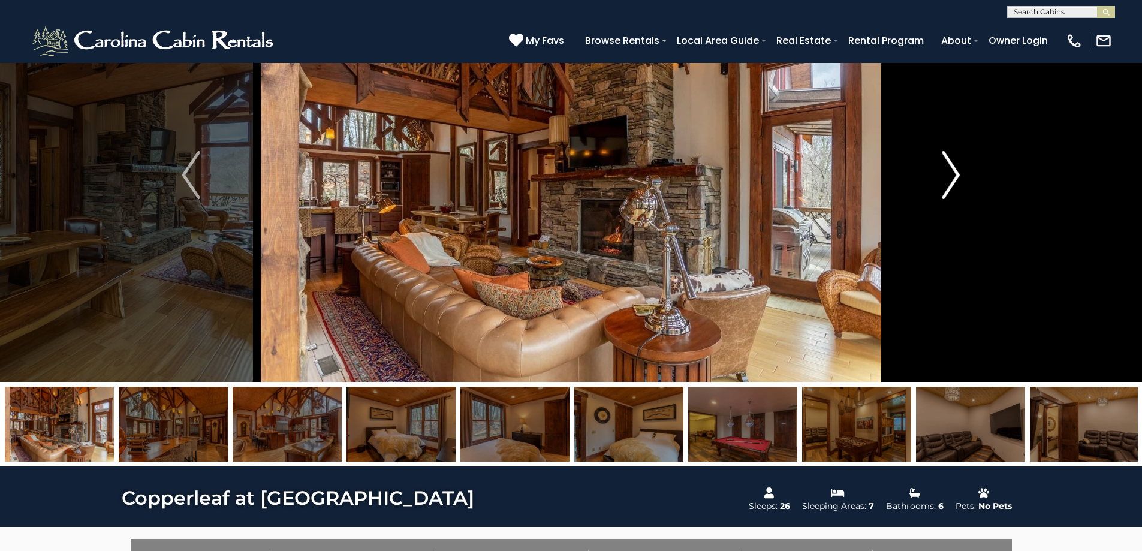
click at [950, 176] on img "Next" at bounding box center [951, 175] width 18 height 48
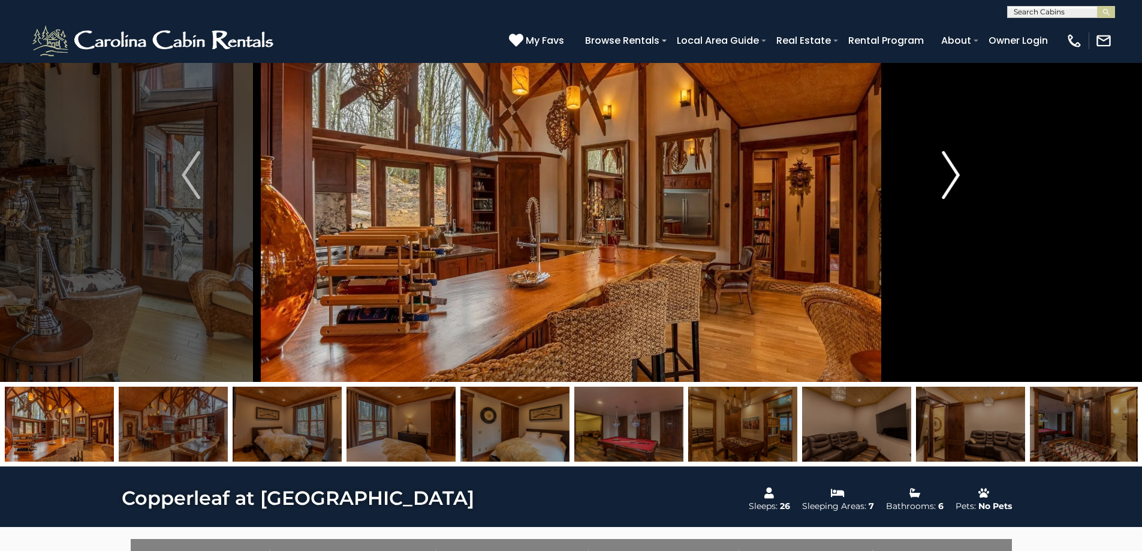
click at [950, 176] on img "Next" at bounding box center [951, 175] width 18 height 48
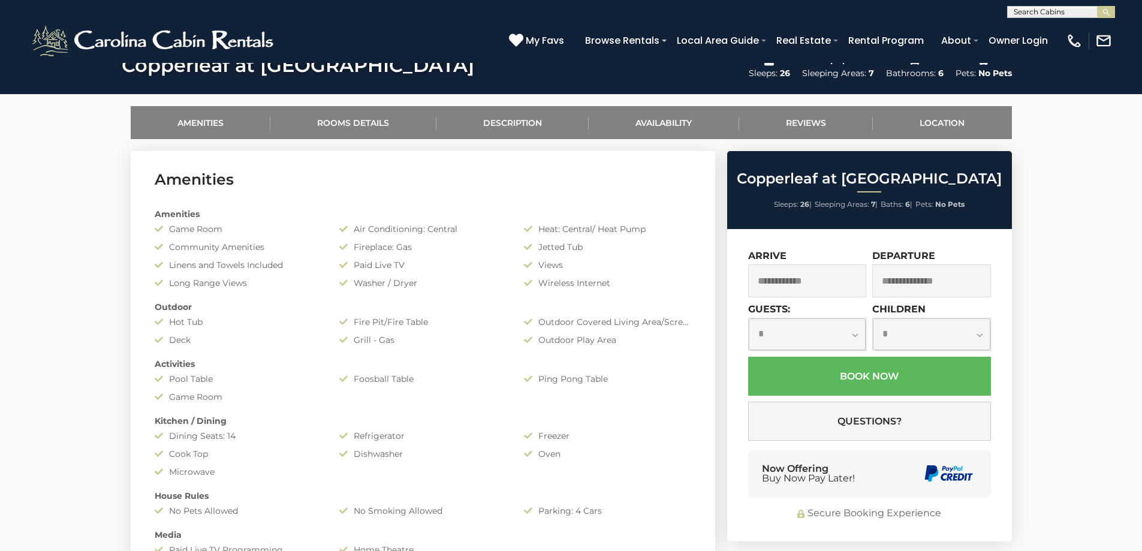
scroll to position [694, 0]
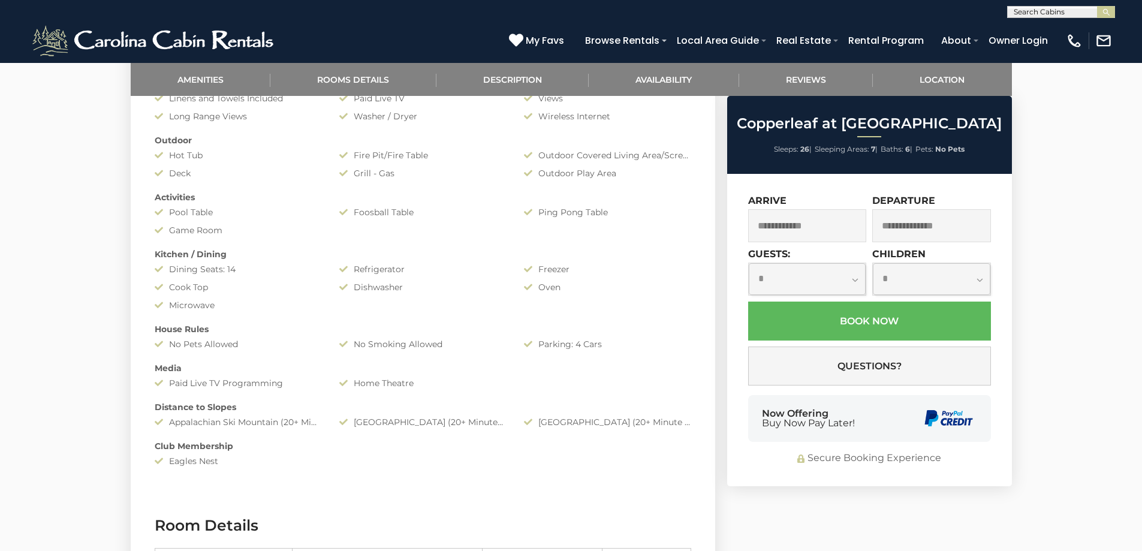
click at [826, 230] on input "text" at bounding box center [807, 225] width 119 height 33
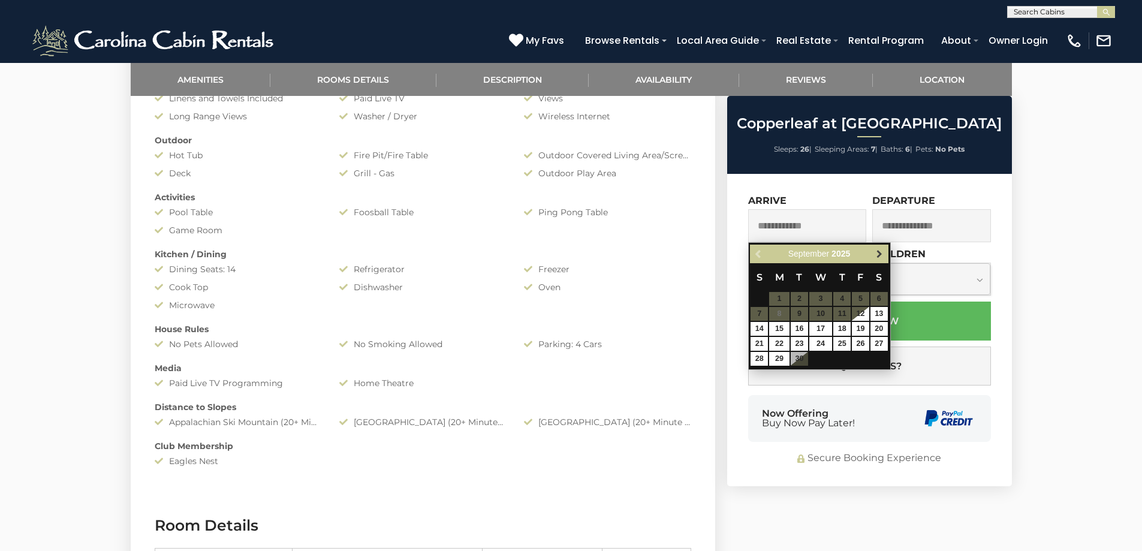
click at [877, 252] on span "Next" at bounding box center [880, 254] width 10 height 10
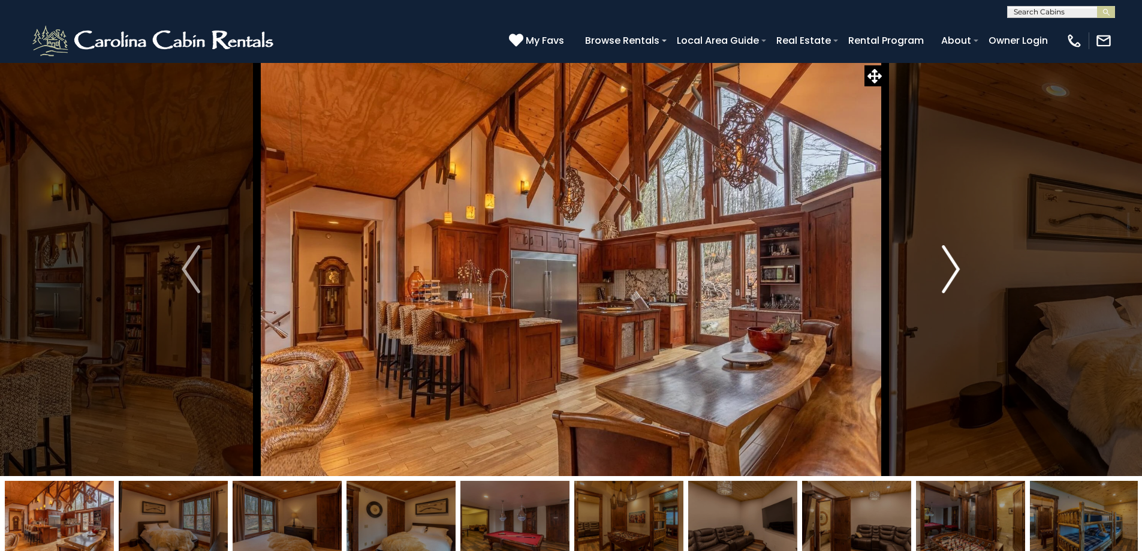
scroll to position [532, 0]
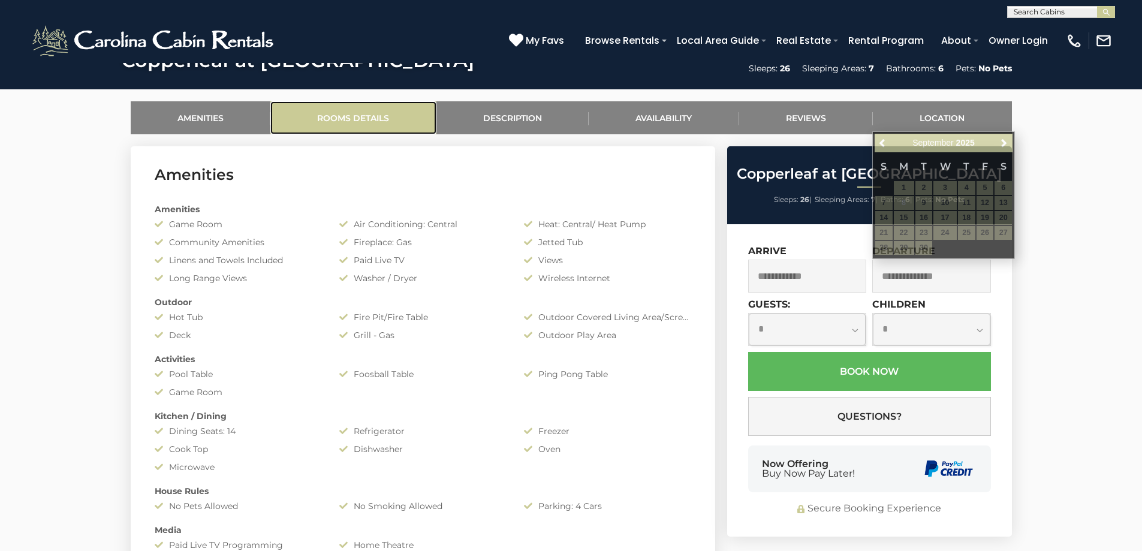
click at [368, 115] on link "Rooms Details" at bounding box center [353, 117] width 166 height 33
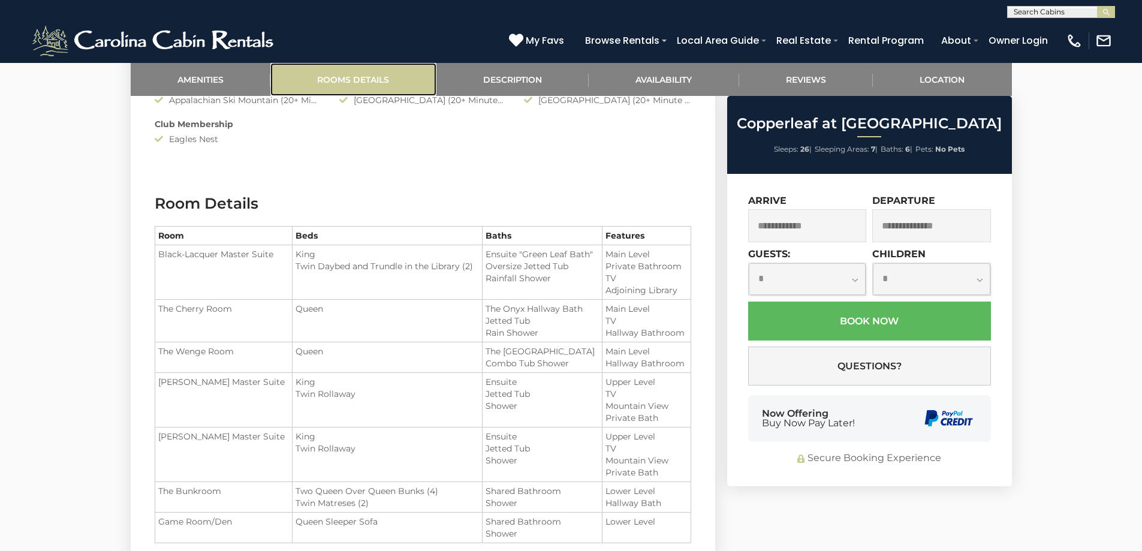
scroll to position [1100, 0]
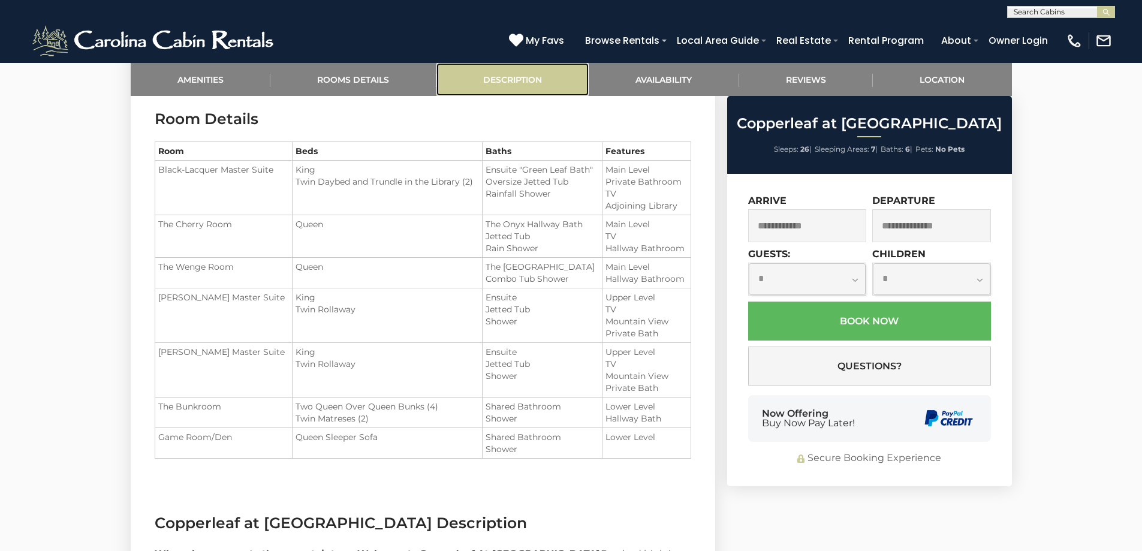
click at [520, 83] on link "Description" at bounding box center [512, 79] width 153 height 33
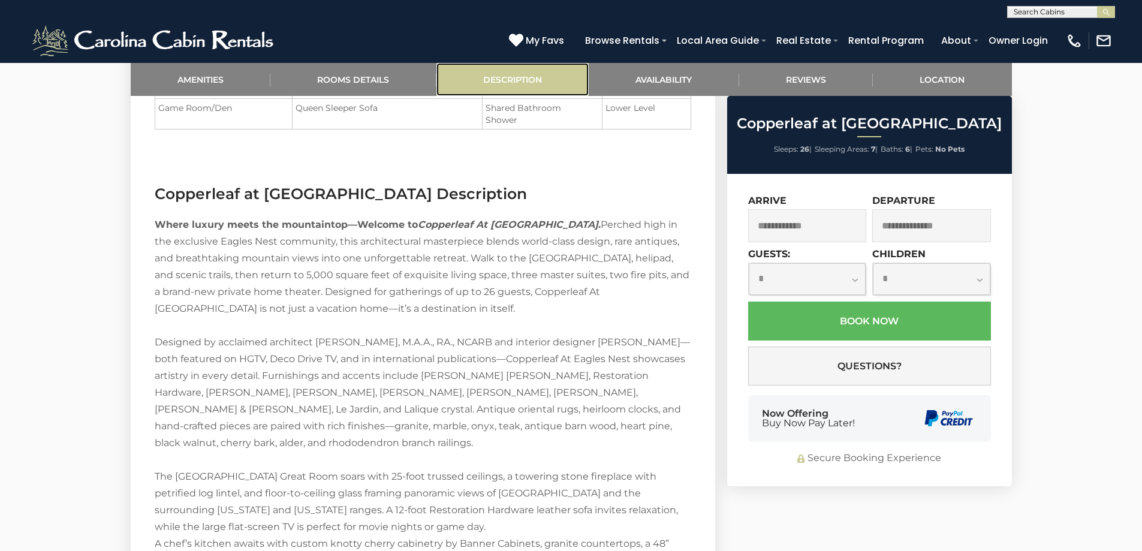
scroll to position [1504, 0]
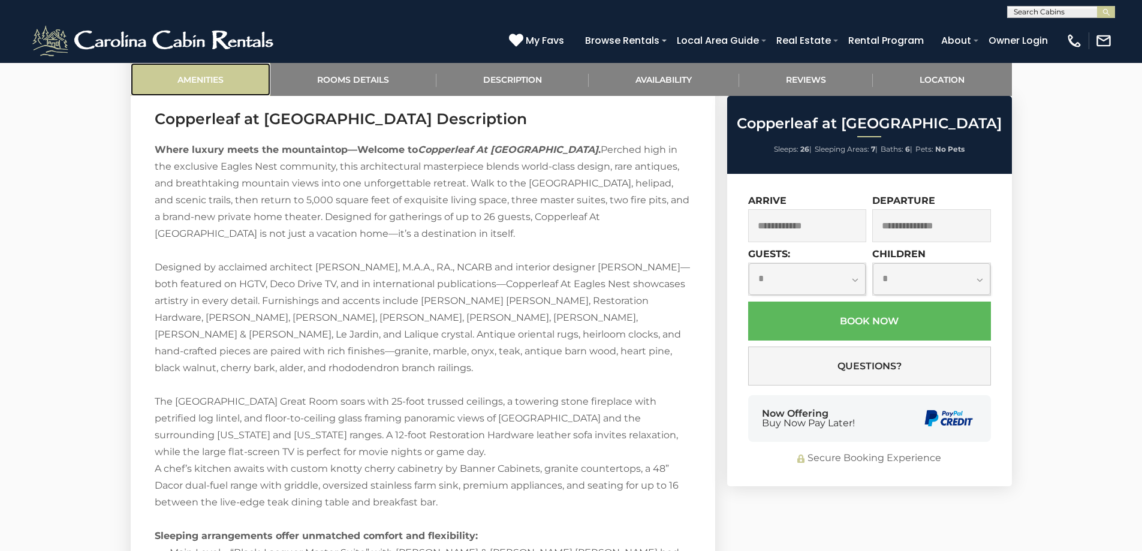
click at [207, 65] on link "Amenities" at bounding box center [201, 79] width 140 height 33
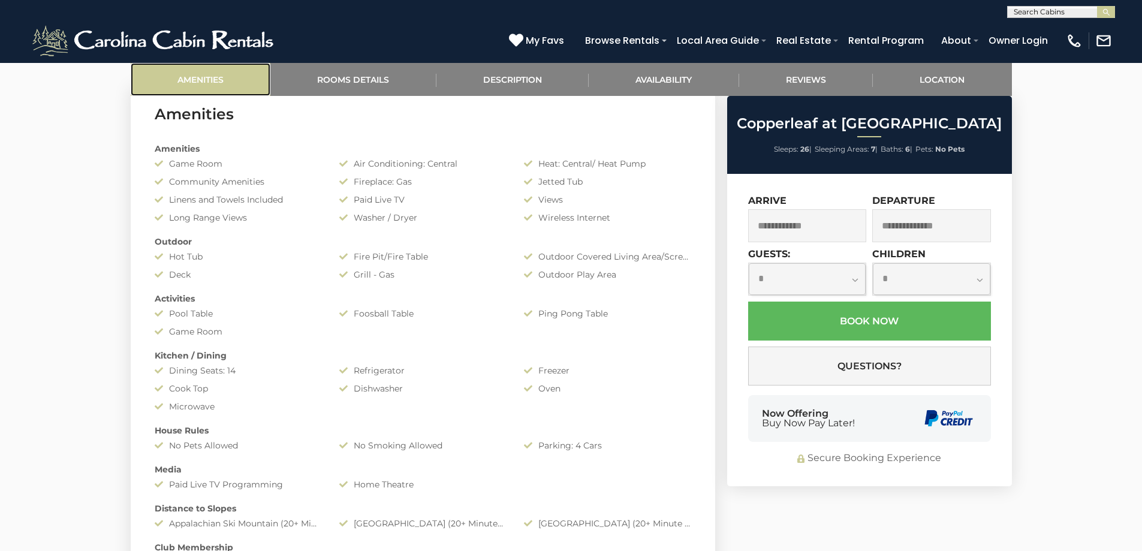
scroll to position [588, 0]
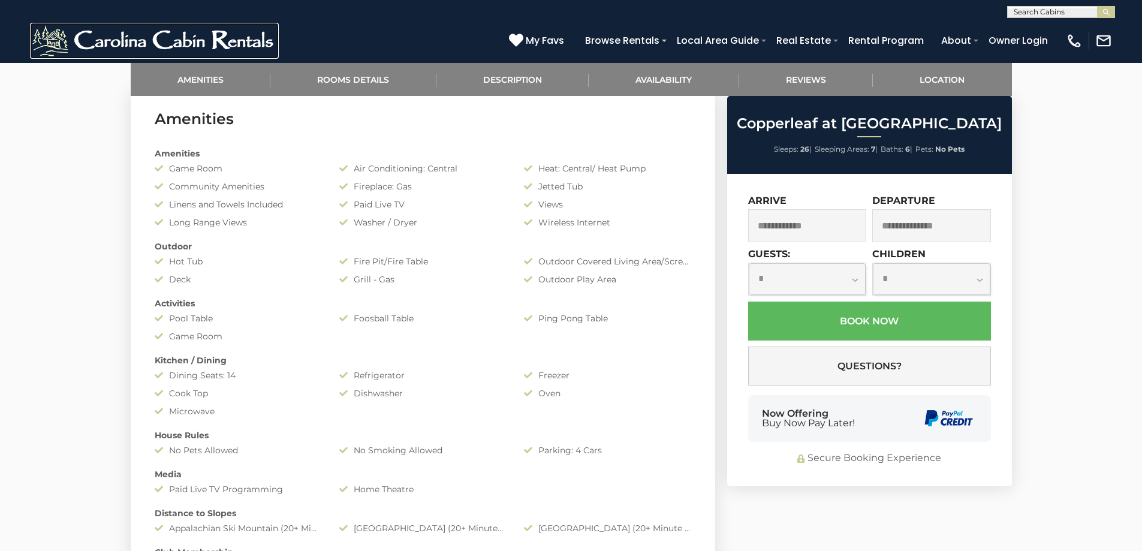
click at [146, 44] on img at bounding box center [154, 41] width 249 height 36
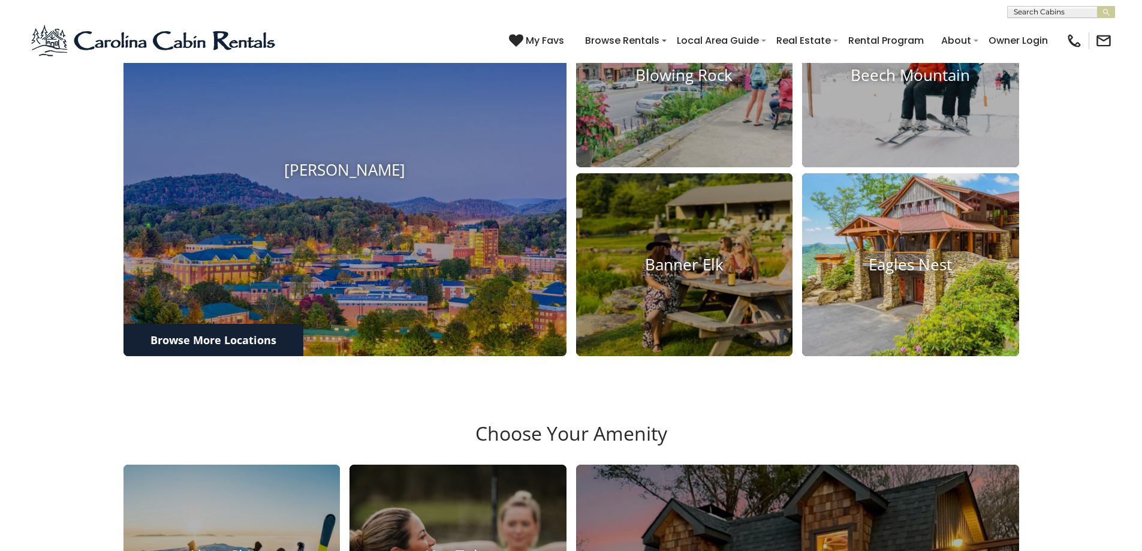
scroll to position [655, 0]
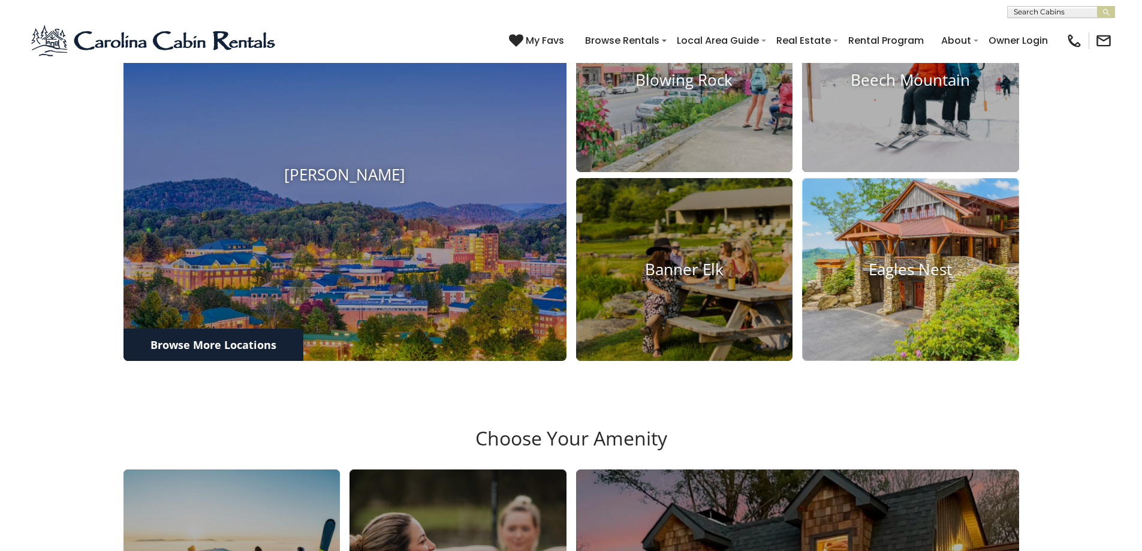
click at [913, 279] on h4 "Eagles Nest" at bounding box center [910, 269] width 217 height 19
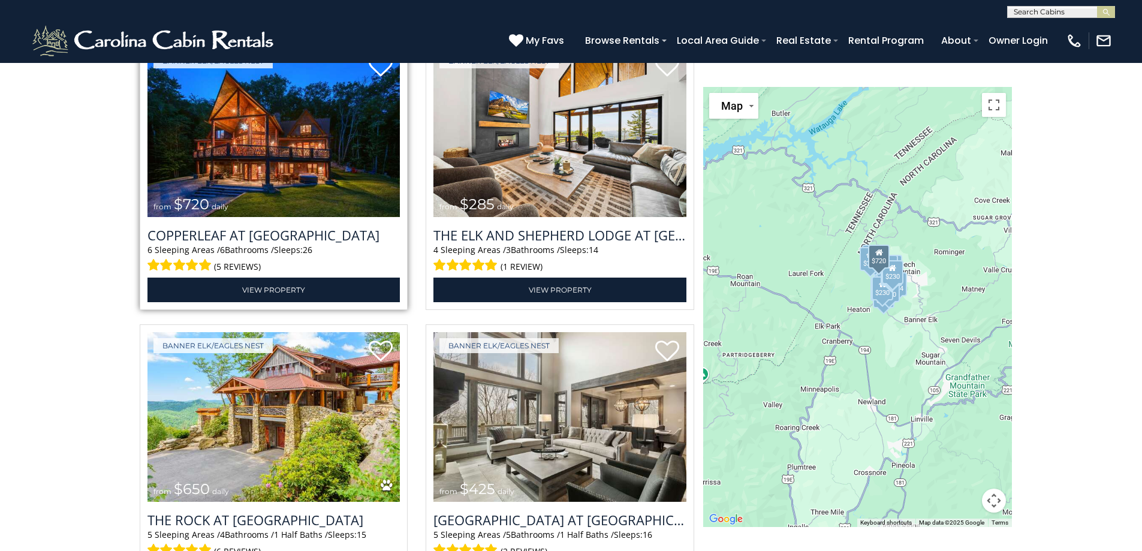
scroll to position [1499, 0]
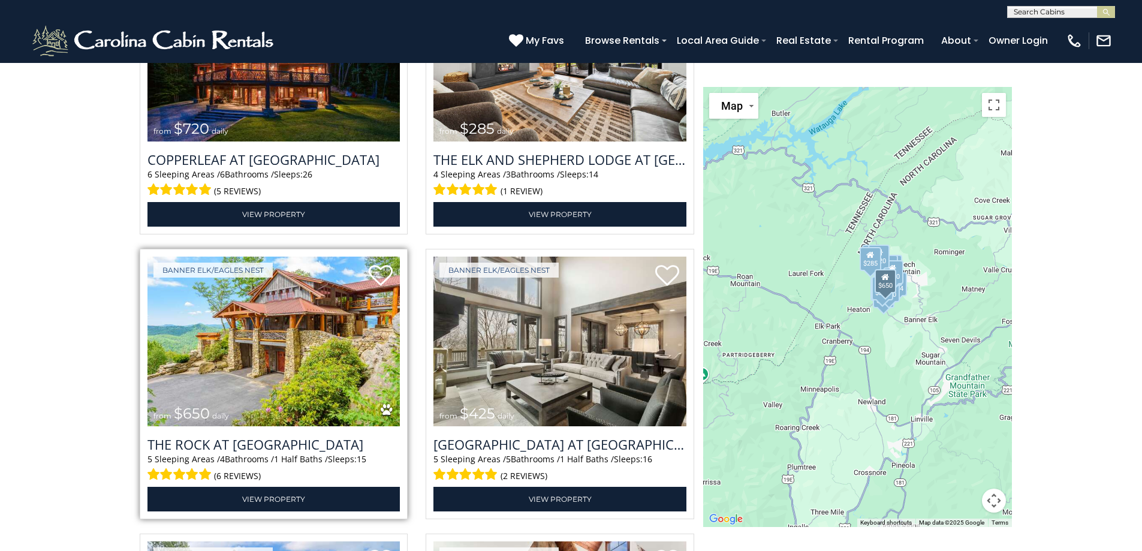
click at [273, 338] on img at bounding box center [273, 342] width 253 height 170
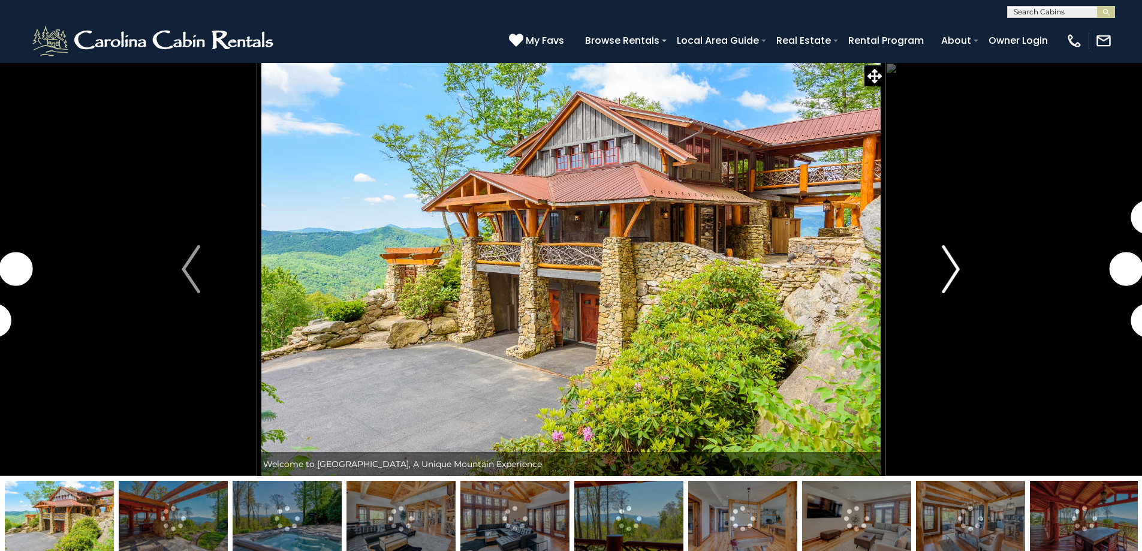
click at [953, 267] on img "Next" at bounding box center [951, 269] width 18 height 48
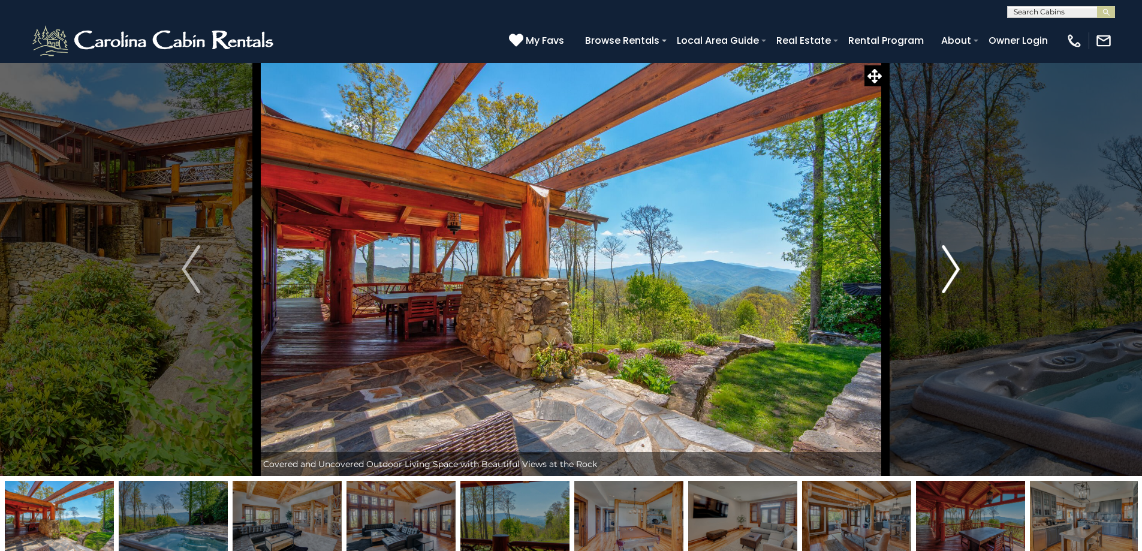
click at [953, 268] on img "Next" at bounding box center [951, 269] width 18 height 48
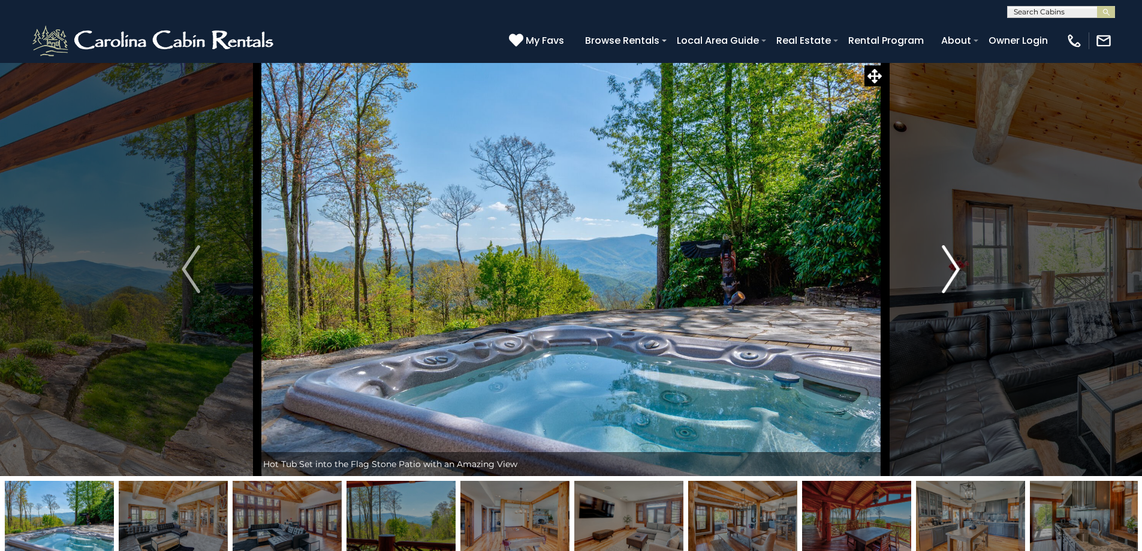
click at [953, 268] on img "Next" at bounding box center [951, 269] width 18 height 48
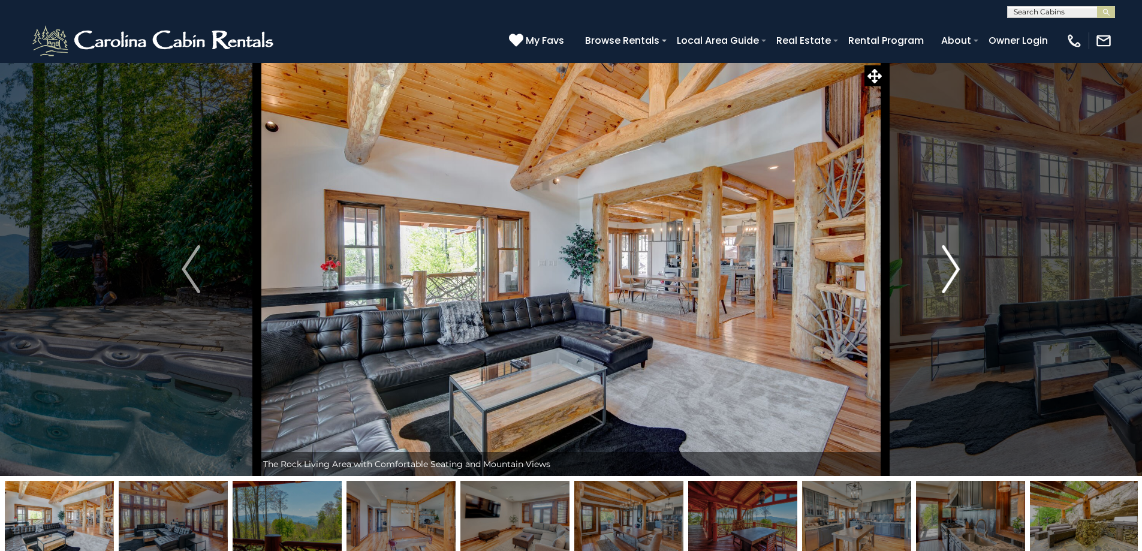
click at [953, 268] on img "Next" at bounding box center [951, 269] width 18 height 48
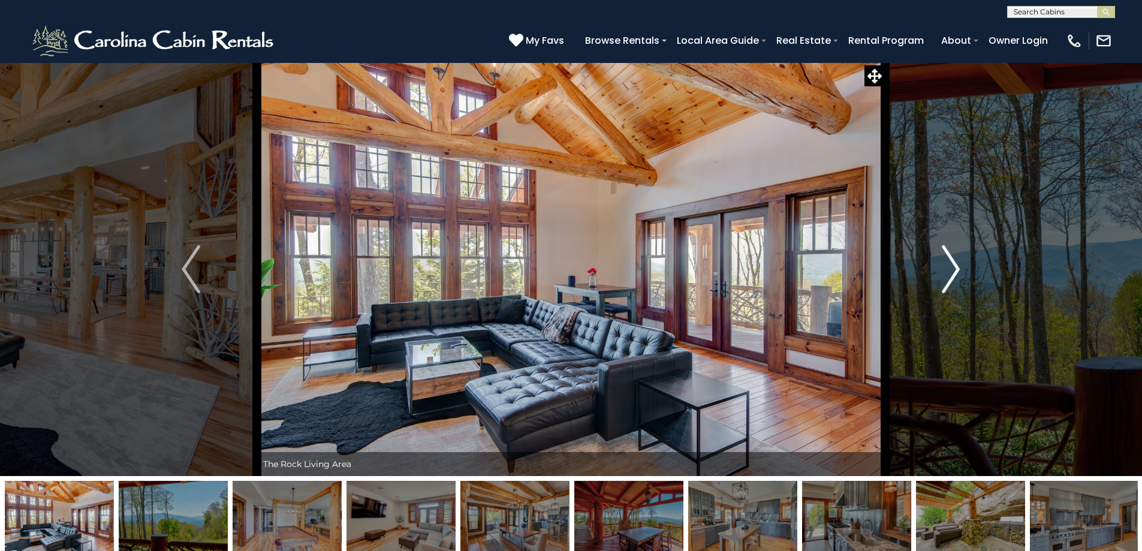
click at [953, 268] on img "Next" at bounding box center [951, 269] width 18 height 48
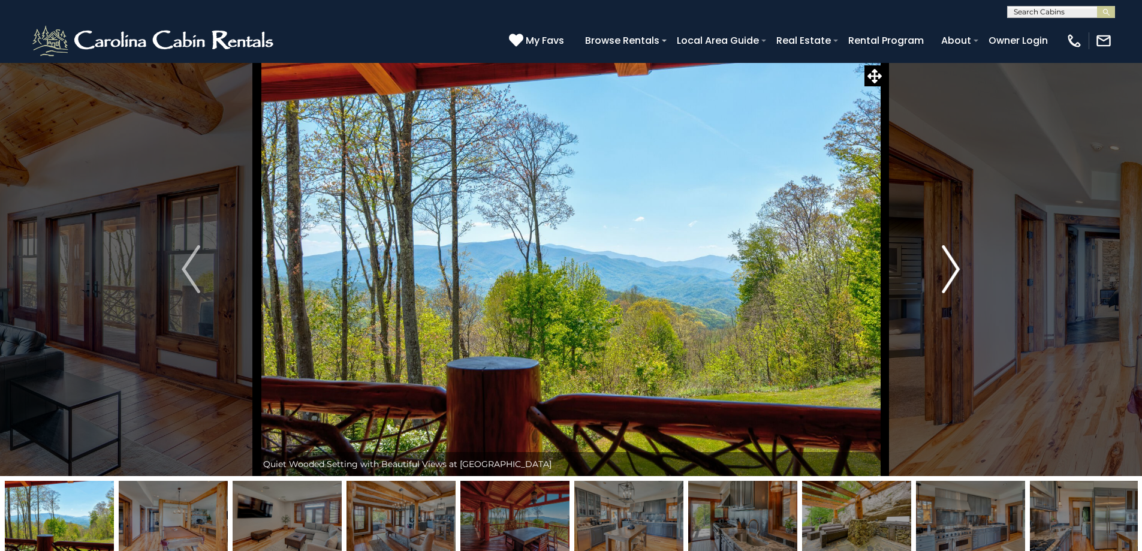
click at [953, 268] on img "Next" at bounding box center [951, 269] width 18 height 48
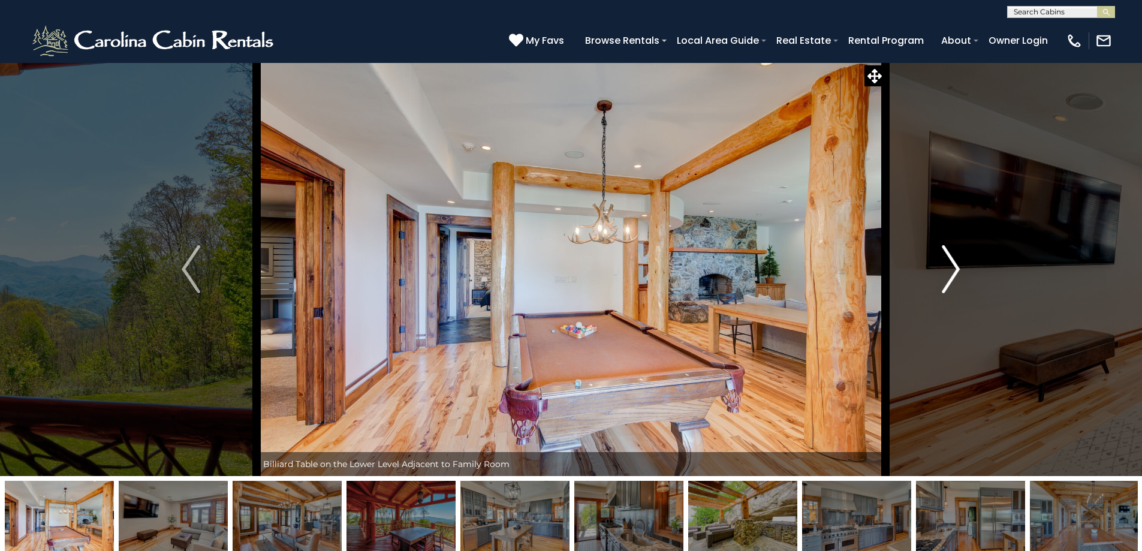
click at [953, 269] on img "Next" at bounding box center [951, 269] width 18 height 48
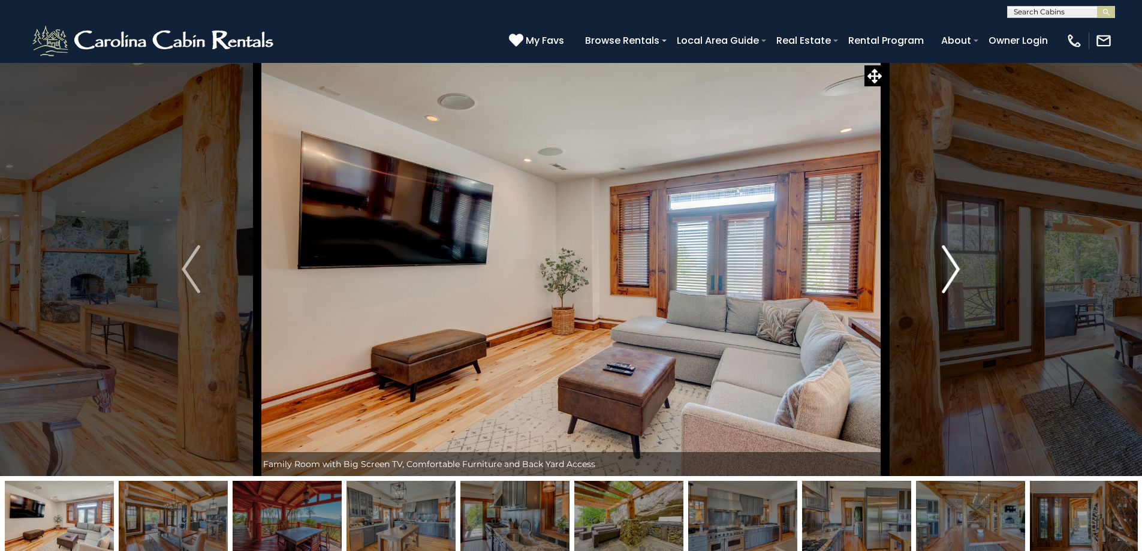
click at [953, 269] on img "Next" at bounding box center [951, 269] width 18 height 48
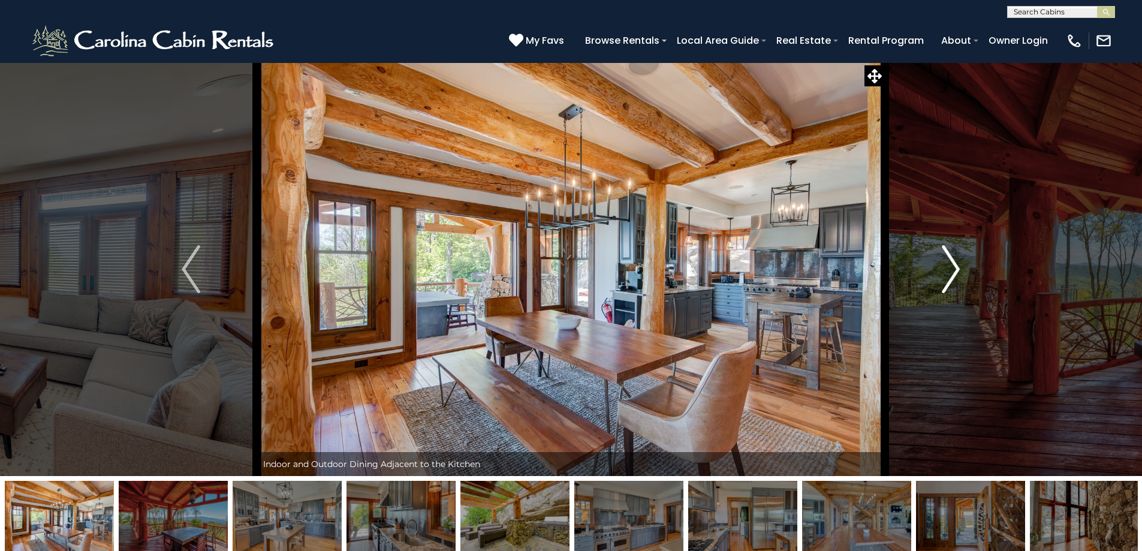
click at [953, 269] on img "Next" at bounding box center [951, 269] width 18 height 48
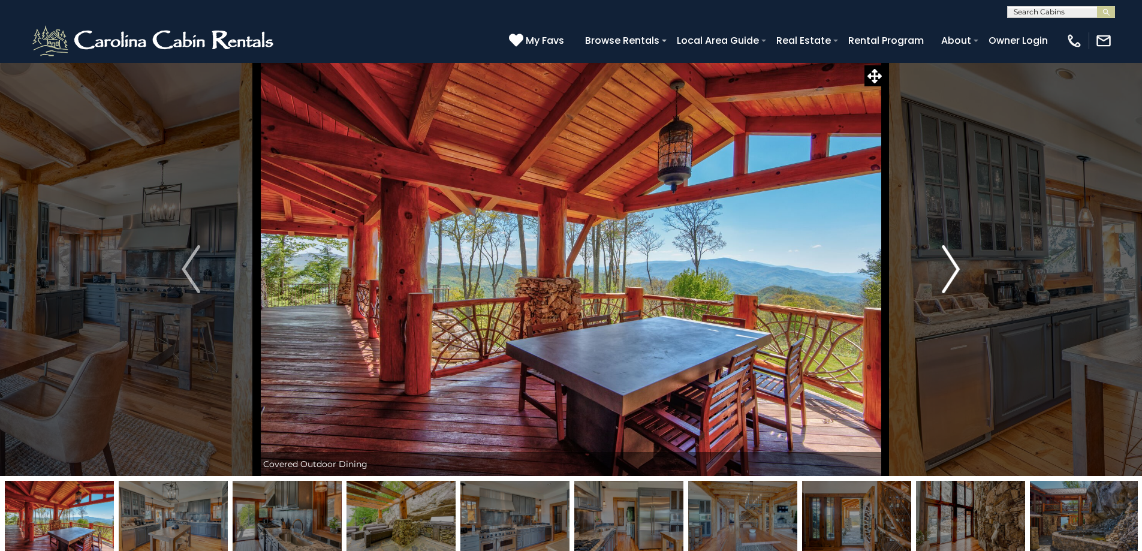
click at [953, 269] on img "Next" at bounding box center [951, 269] width 18 height 48
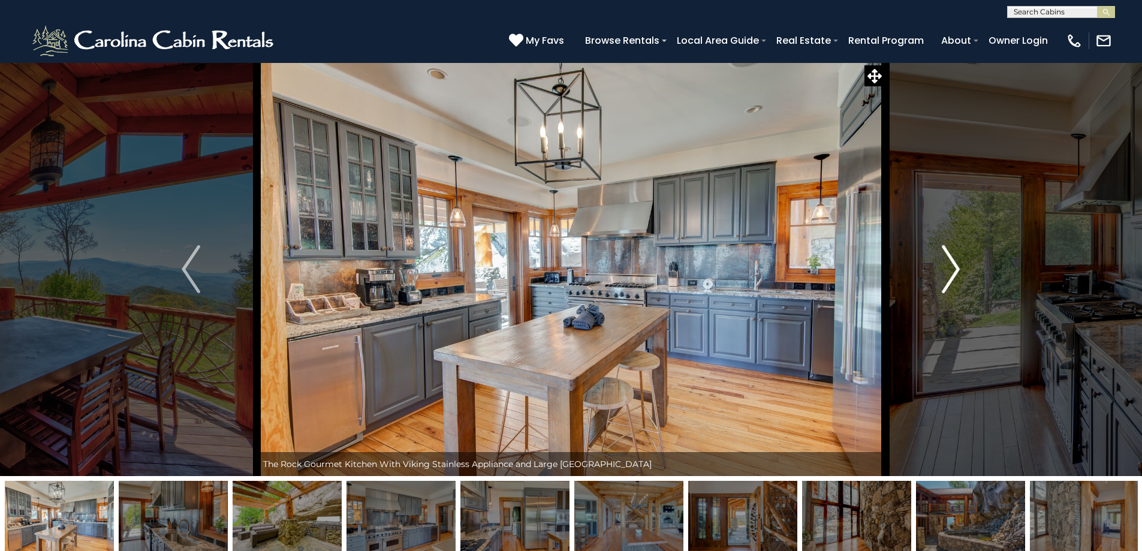
click at [953, 269] on img "Next" at bounding box center [951, 269] width 18 height 48
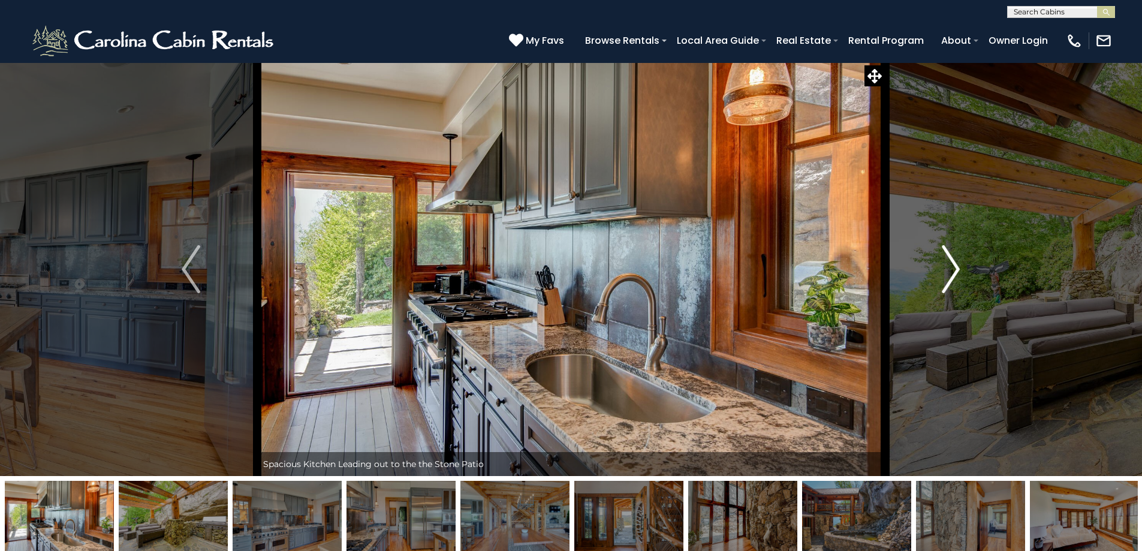
click at [953, 269] on img "Next" at bounding box center [951, 269] width 18 height 48
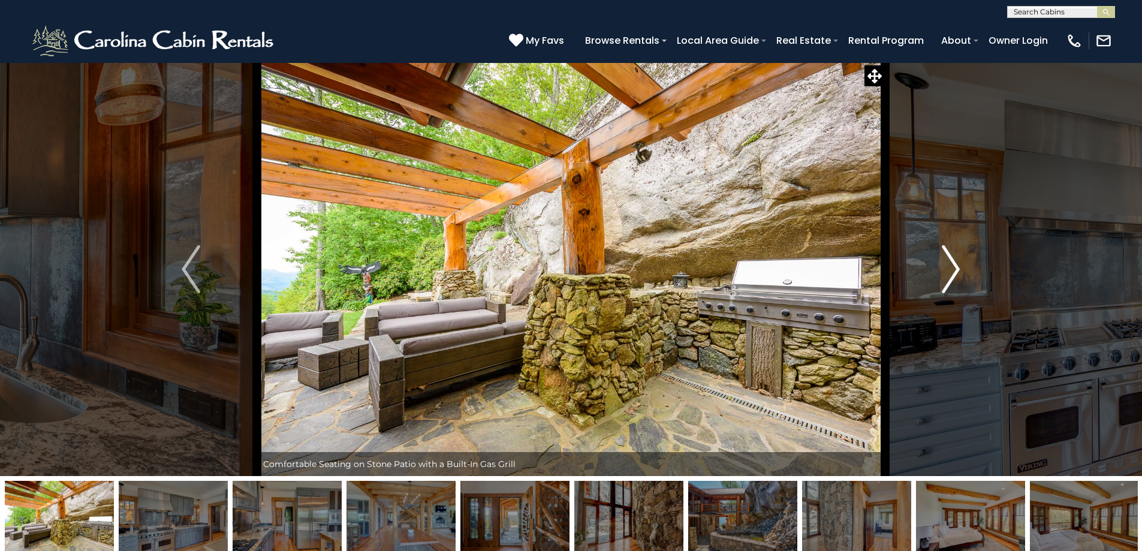
click at [953, 269] on img "Next" at bounding box center [951, 269] width 18 height 48
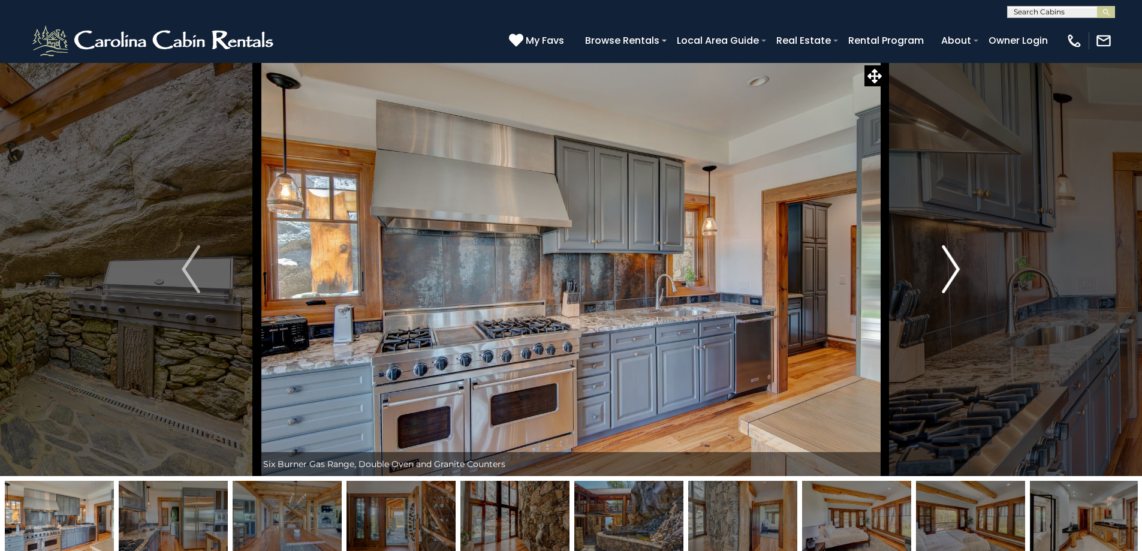
click at [953, 269] on img "Next" at bounding box center [951, 269] width 18 height 48
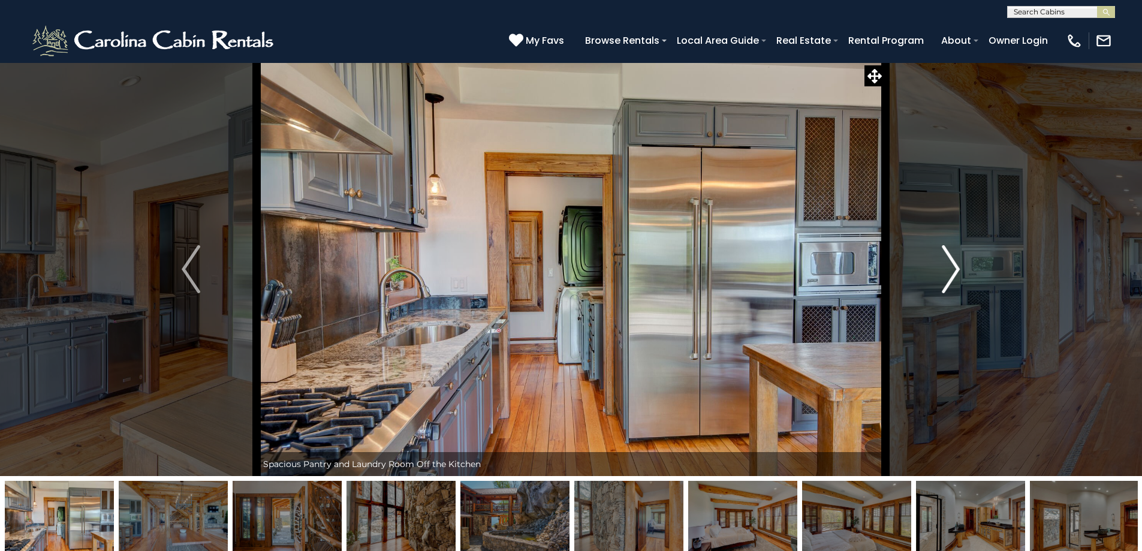
click at [953, 269] on img "Next" at bounding box center [951, 269] width 18 height 48
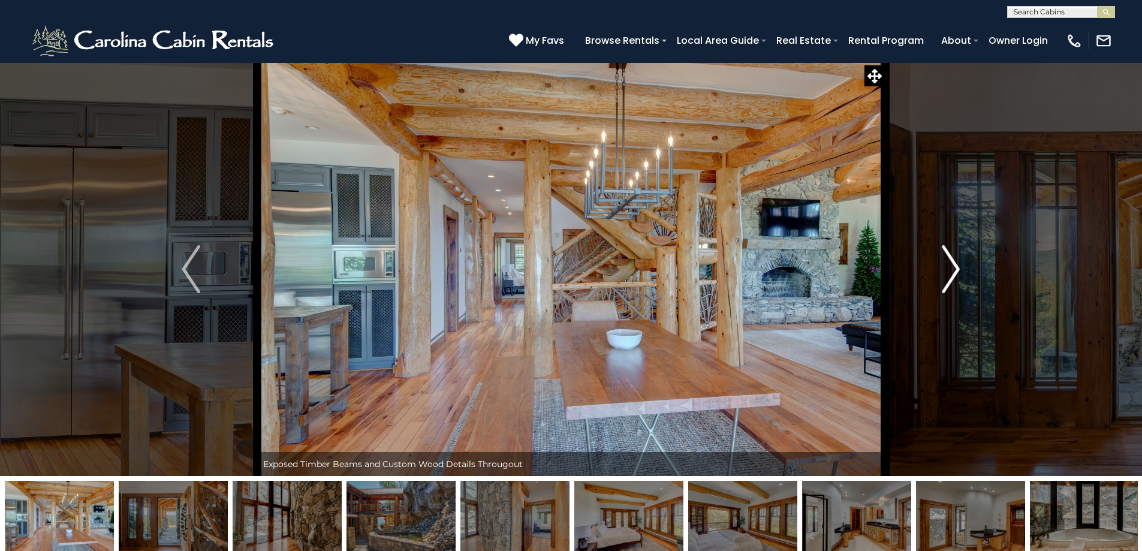
click at [953, 269] on img "Next" at bounding box center [951, 269] width 18 height 48
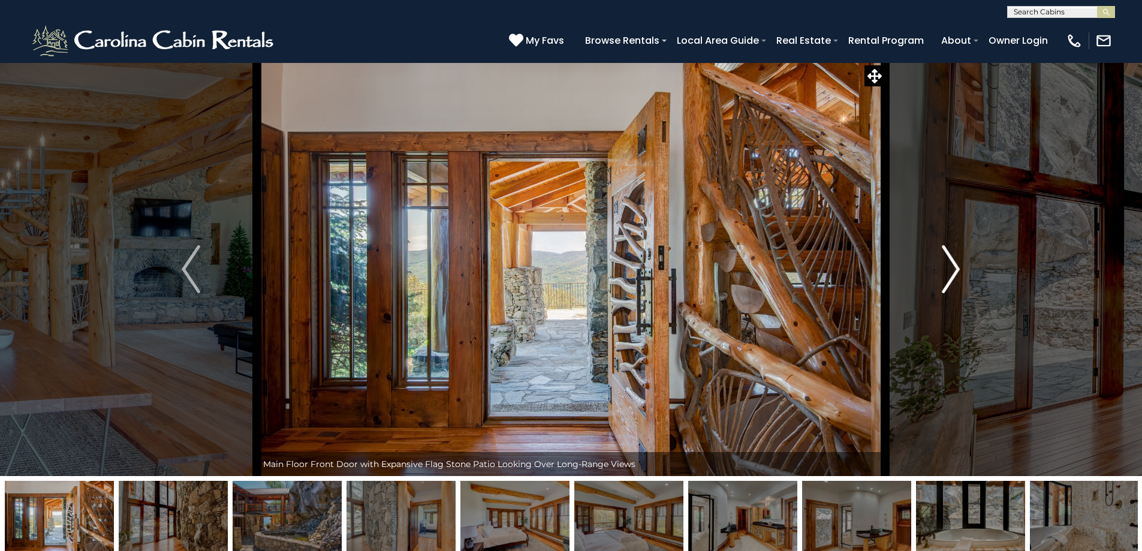
click at [953, 269] on img "Next" at bounding box center [951, 269] width 18 height 48
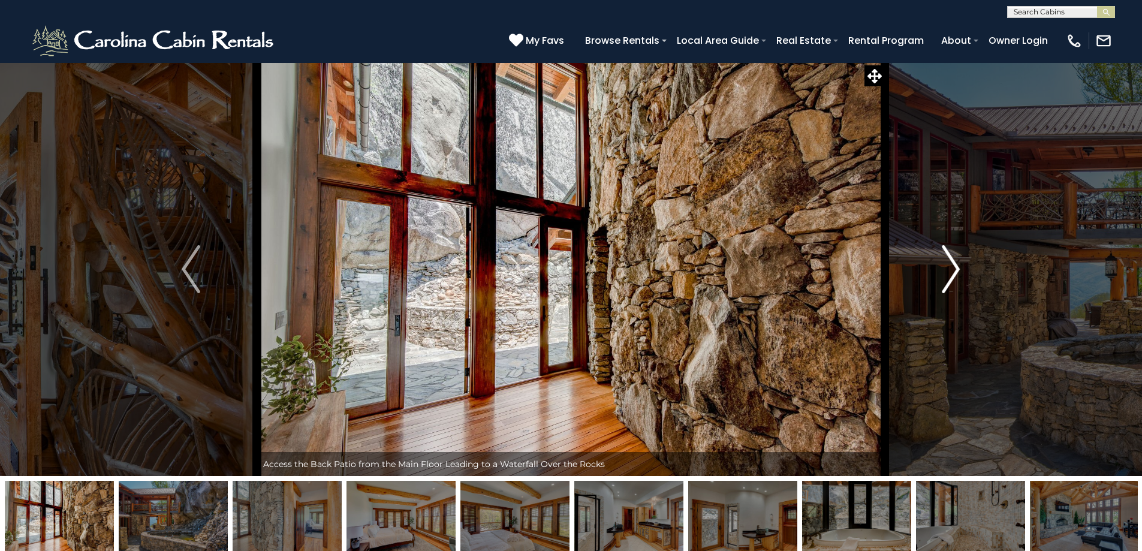
click at [953, 269] on img "Next" at bounding box center [951, 269] width 18 height 48
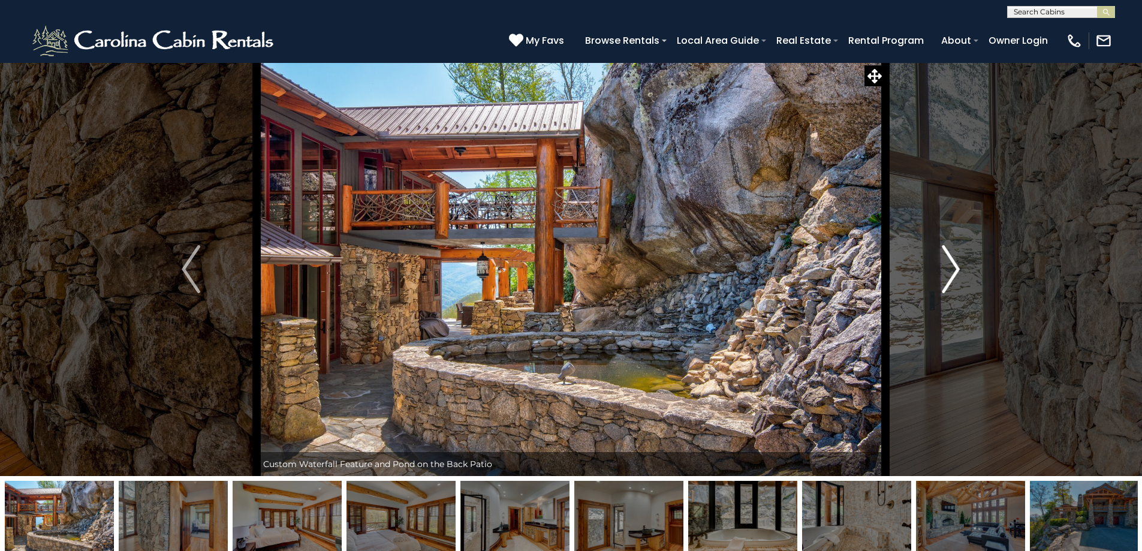
click at [953, 269] on img "Next" at bounding box center [951, 269] width 18 height 48
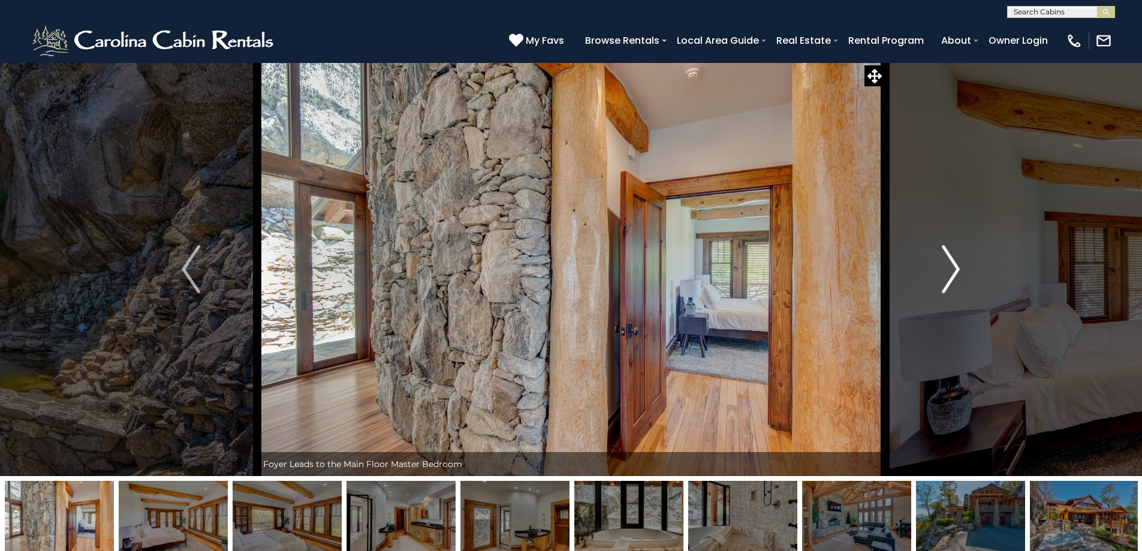
click at [953, 269] on img "Next" at bounding box center [951, 269] width 18 height 48
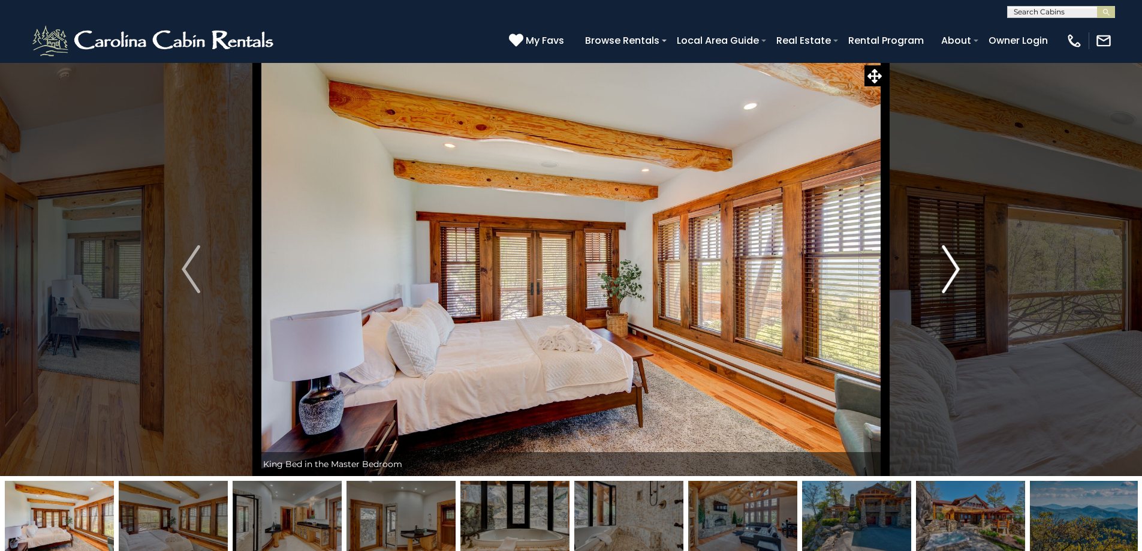
click at [953, 269] on img "Next" at bounding box center [951, 269] width 18 height 48
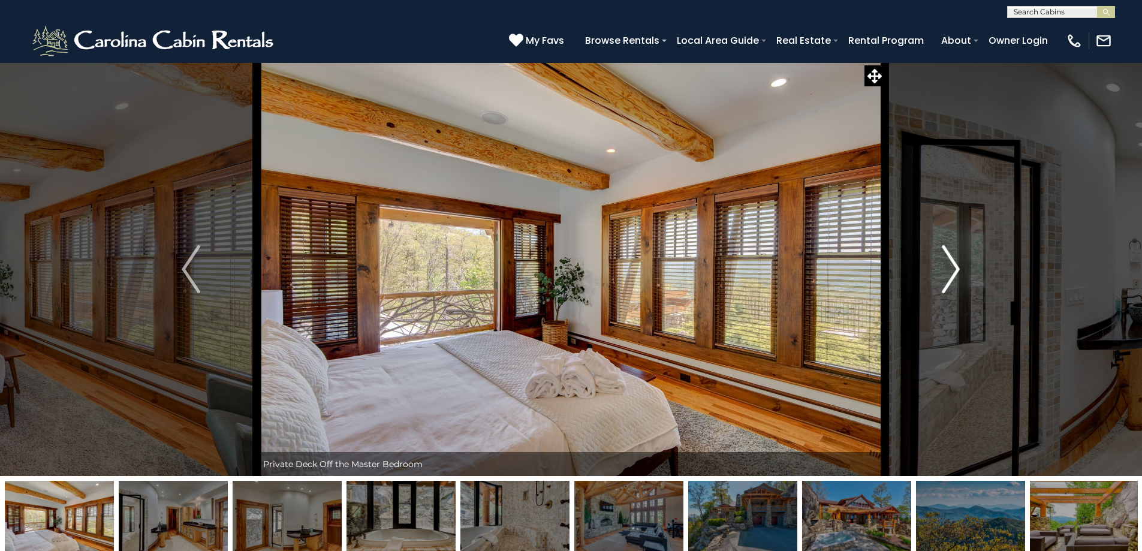
click at [953, 269] on img "Next" at bounding box center [951, 269] width 18 height 48
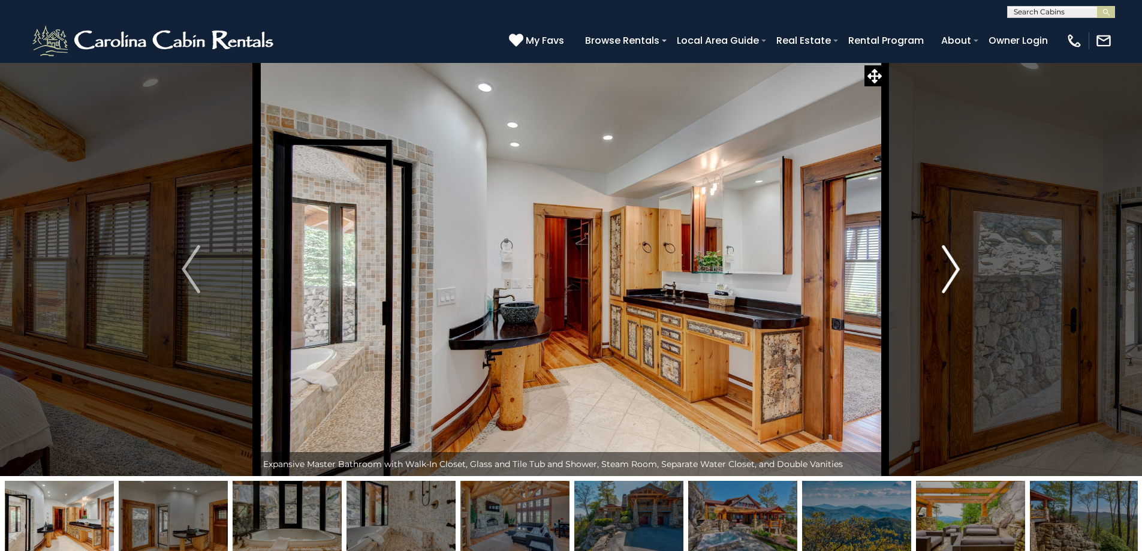
click at [953, 269] on img "Next" at bounding box center [951, 269] width 18 height 48
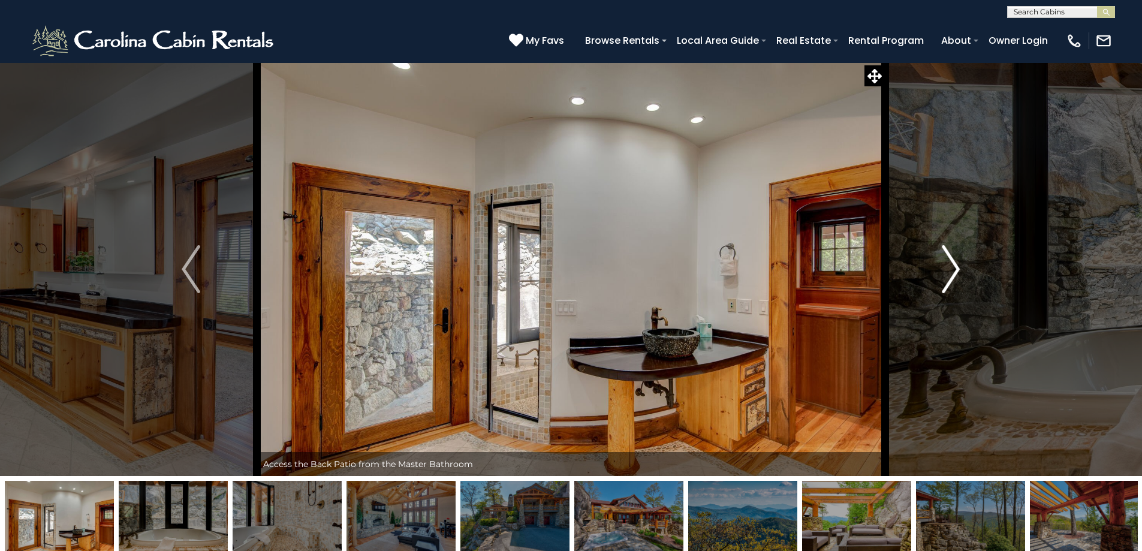
click at [953, 269] on img "Next" at bounding box center [951, 269] width 18 height 48
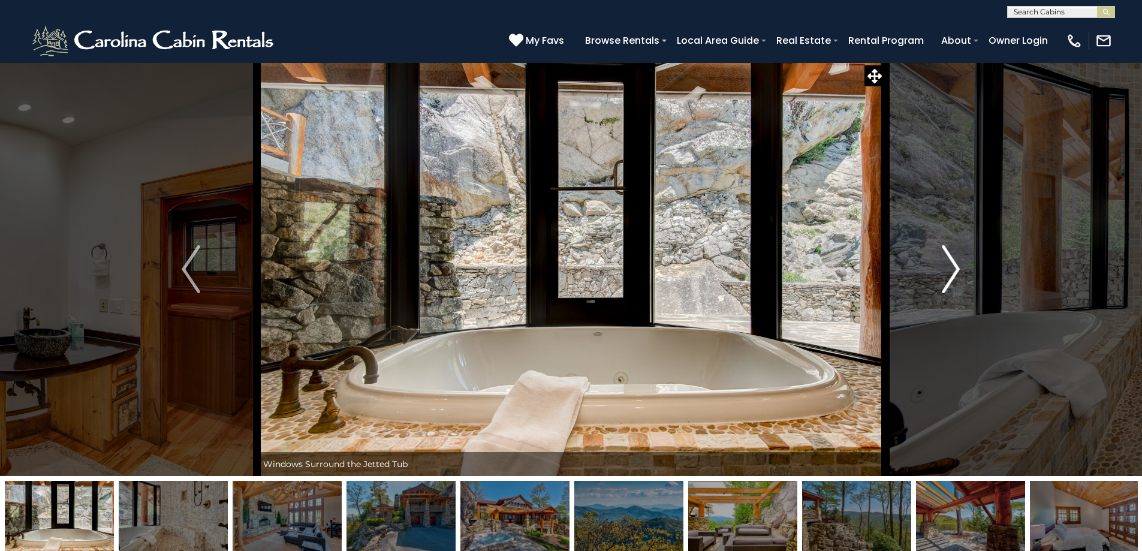
click at [953, 269] on img "Next" at bounding box center [951, 269] width 18 height 48
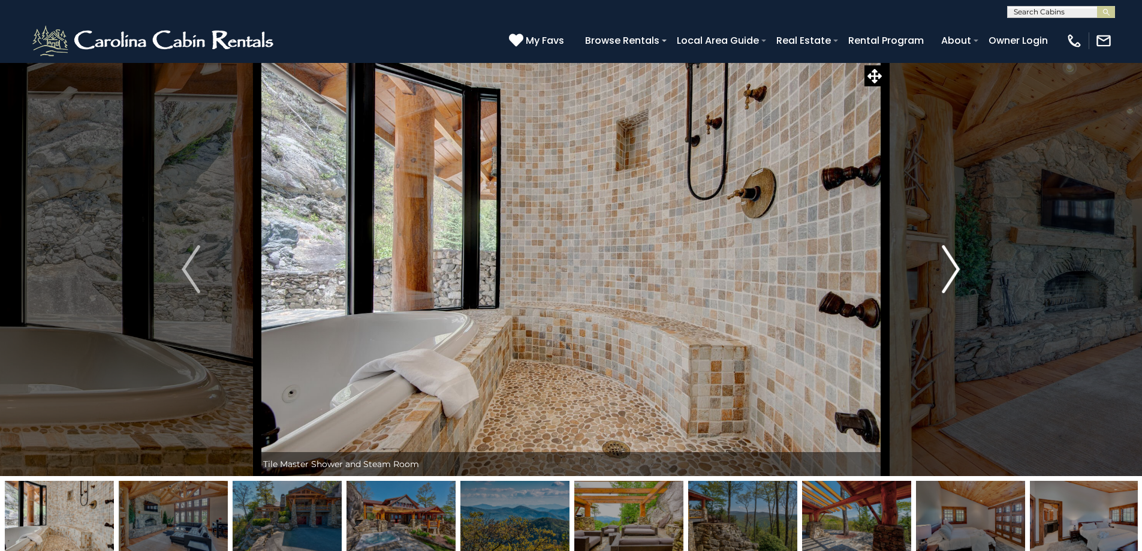
click at [953, 269] on img "Next" at bounding box center [951, 269] width 18 height 48
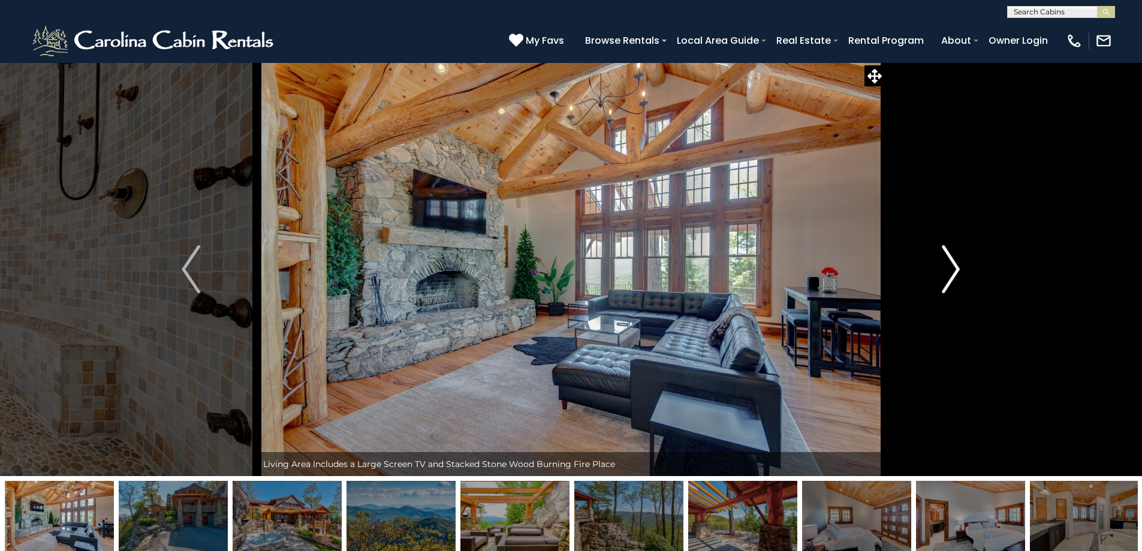
click at [953, 269] on img "Next" at bounding box center [951, 269] width 18 height 48
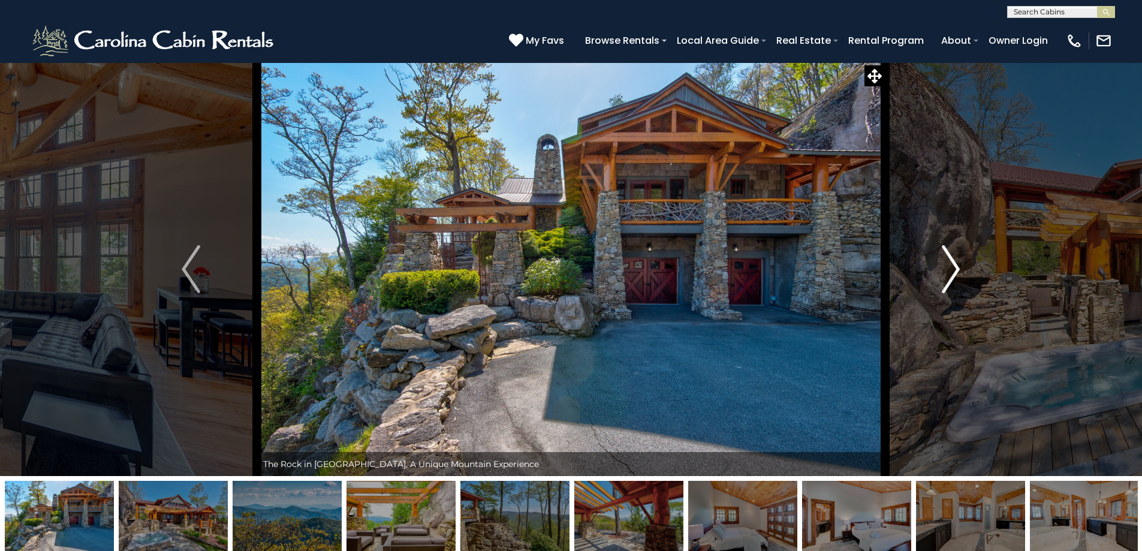
click at [953, 269] on img "Next" at bounding box center [951, 269] width 18 height 48
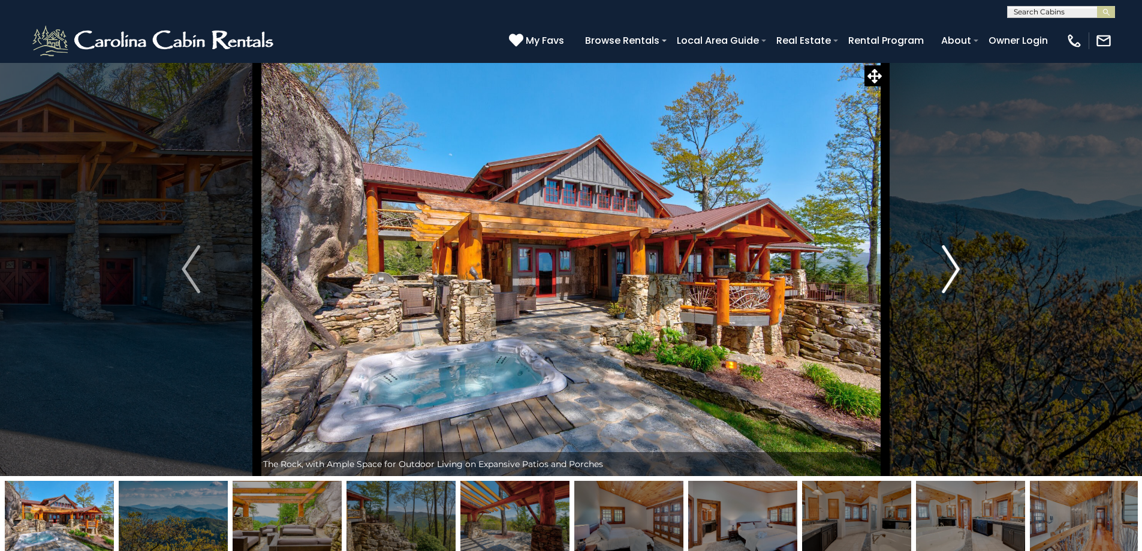
click at [953, 269] on img "Next" at bounding box center [951, 269] width 18 height 48
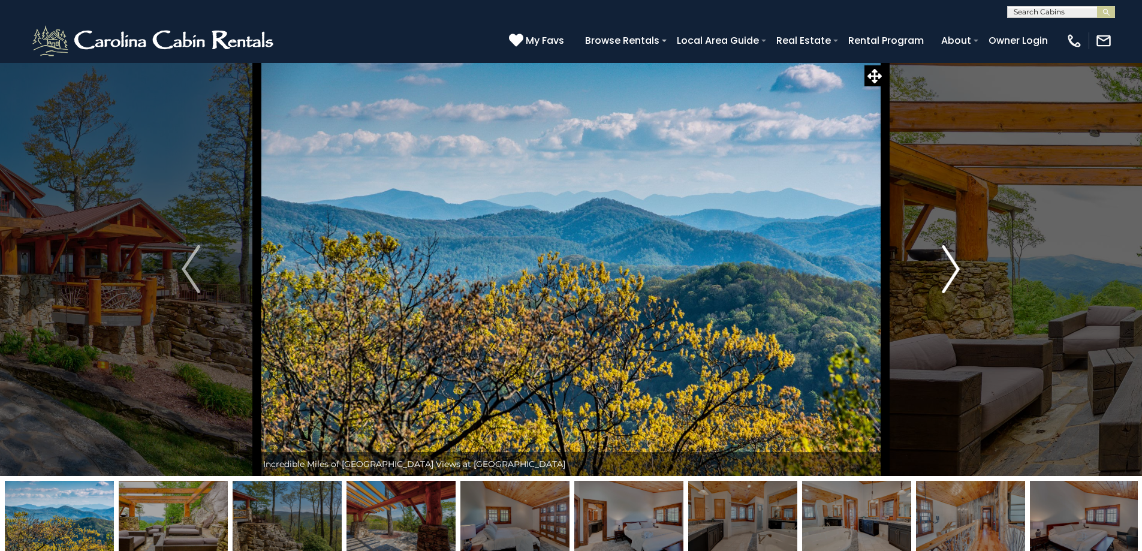
click at [953, 269] on img "Next" at bounding box center [951, 269] width 18 height 48
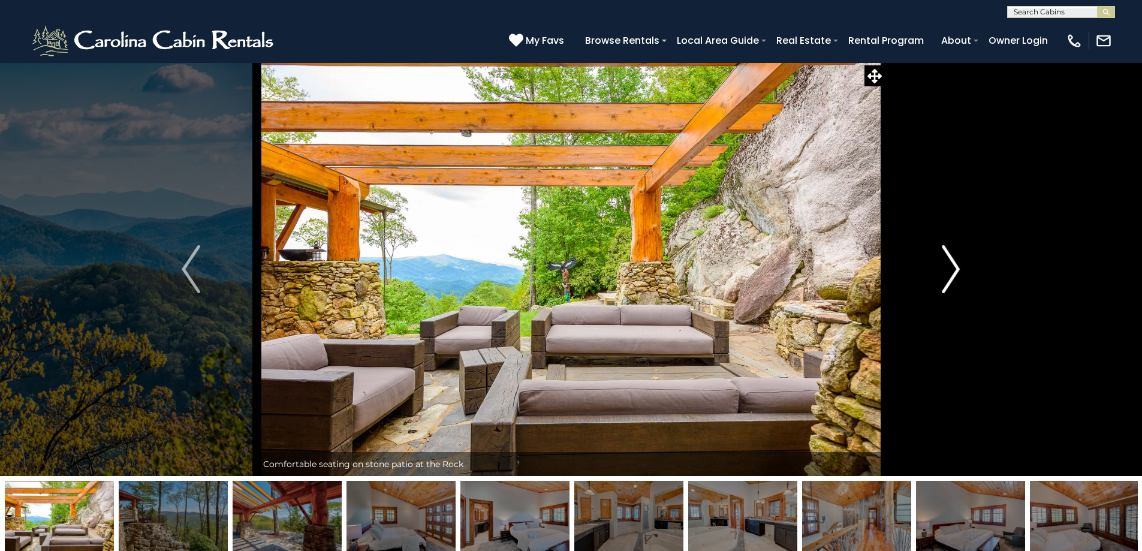
click at [953, 269] on img "Next" at bounding box center [951, 269] width 18 height 48
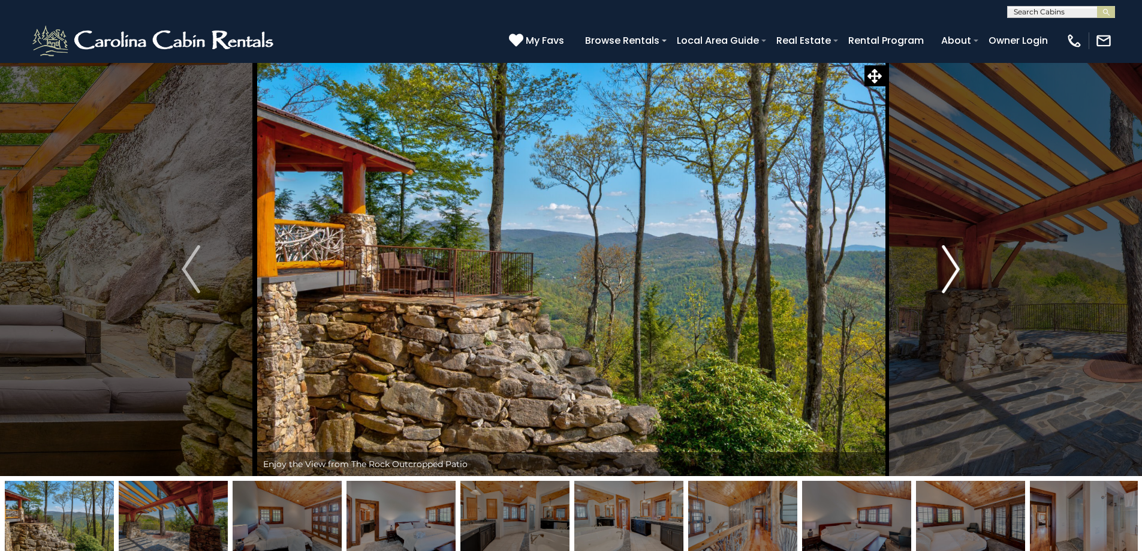
click at [953, 269] on img "Next" at bounding box center [951, 269] width 18 height 48
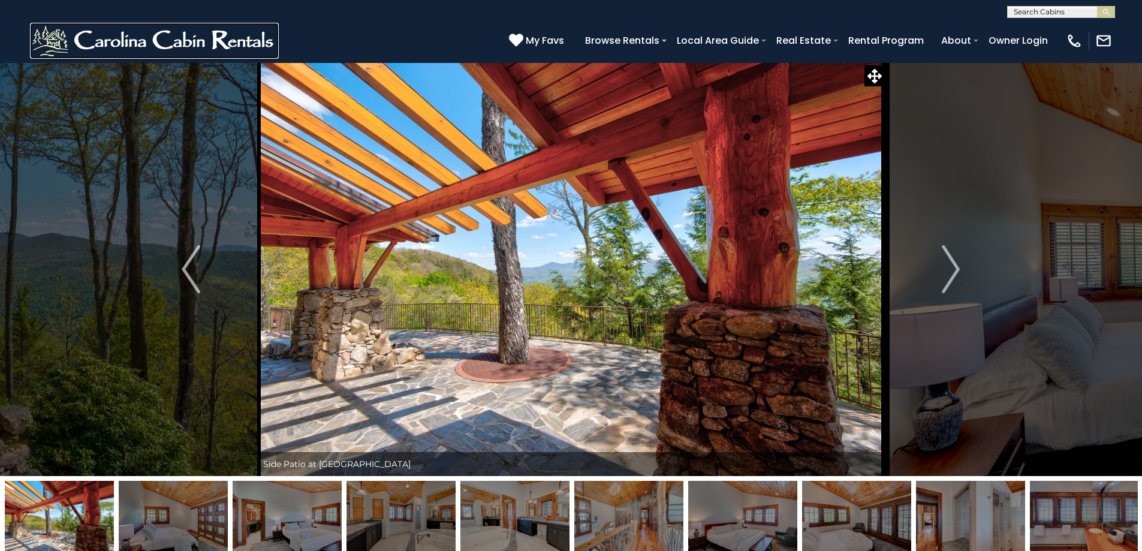
click at [168, 44] on img at bounding box center [154, 41] width 249 height 36
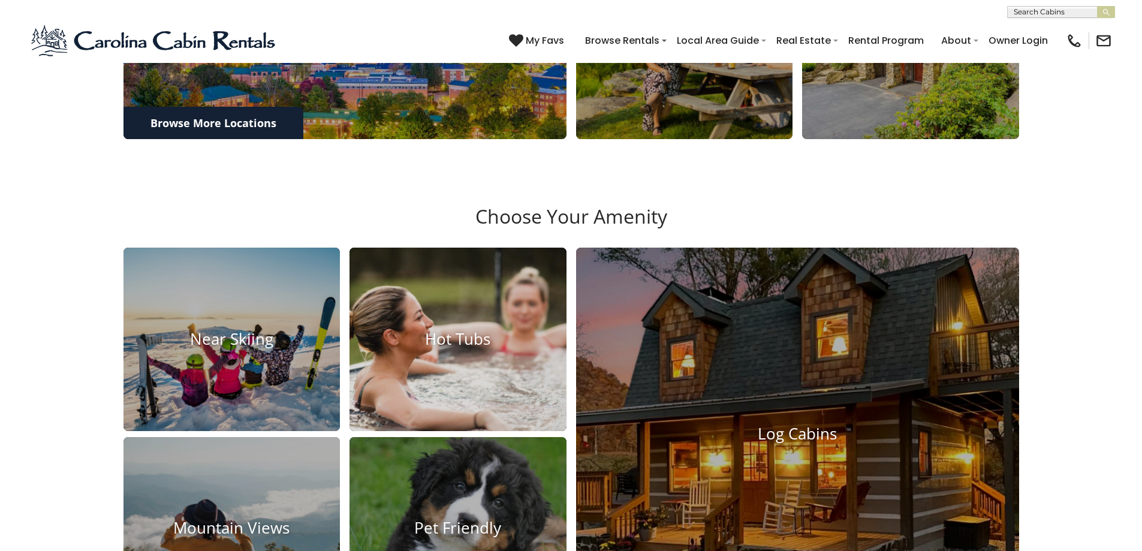
scroll to position [719, 0]
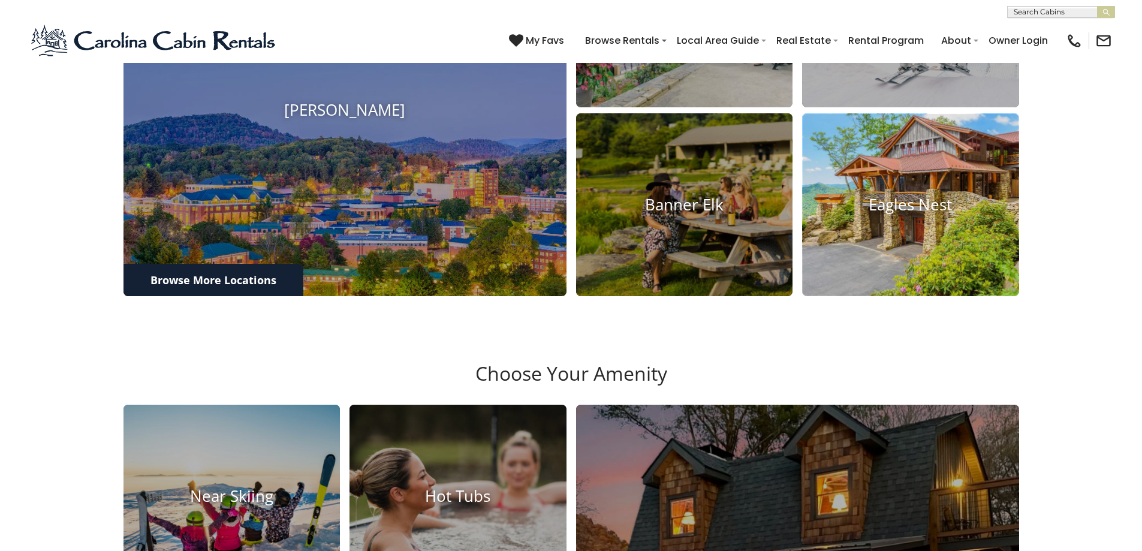
click at [896, 214] on h4 "Eagles Nest" at bounding box center [910, 204] width 217 height 19
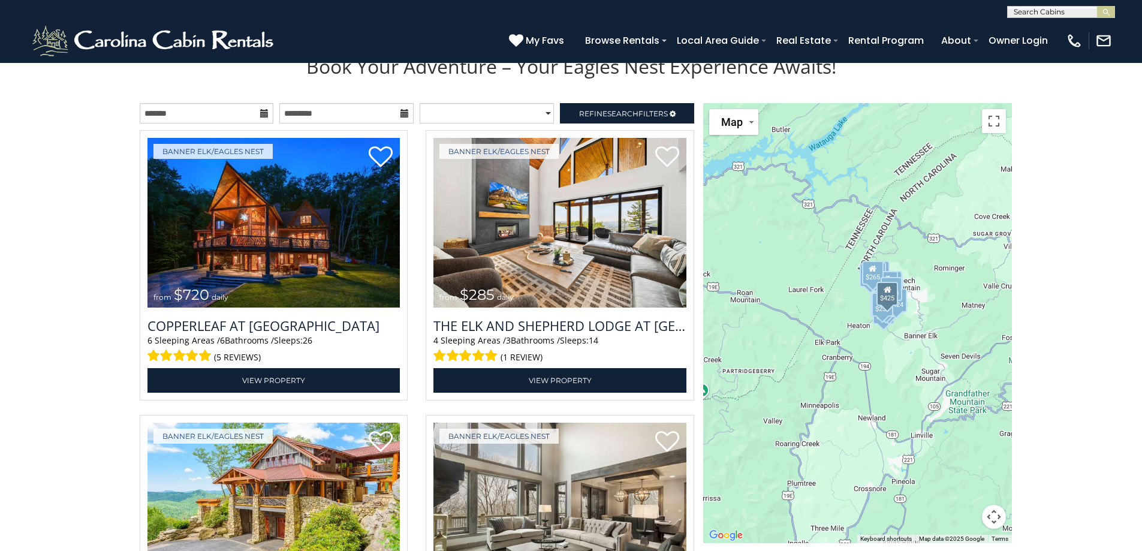
scroll to position [1319, 0]
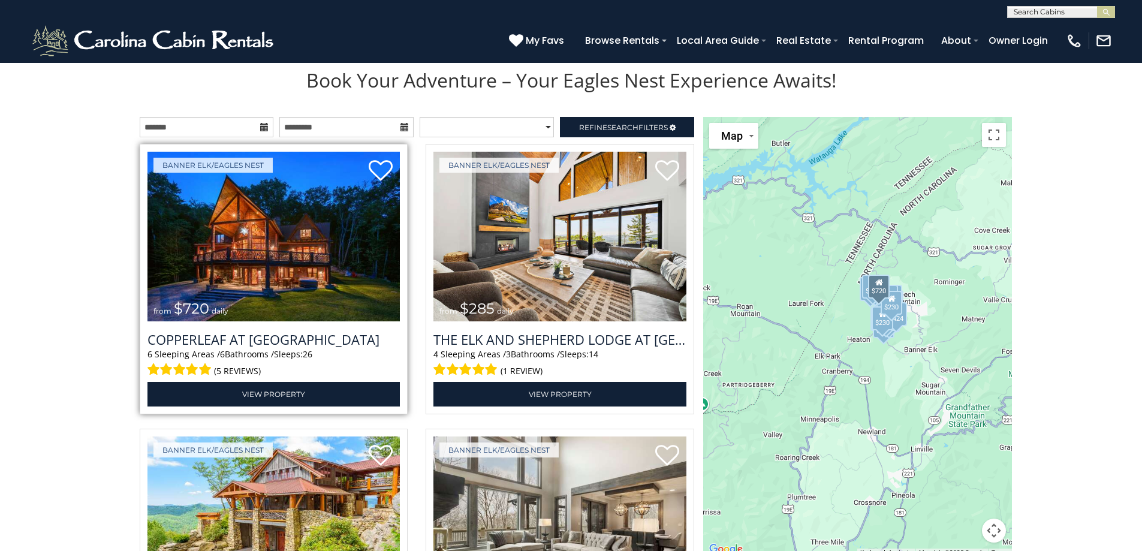
click at [291, 272] on img at bounding box center [273, 237] width 253 height 170
